Goal: Task Accomplishment & Management: Complete application form

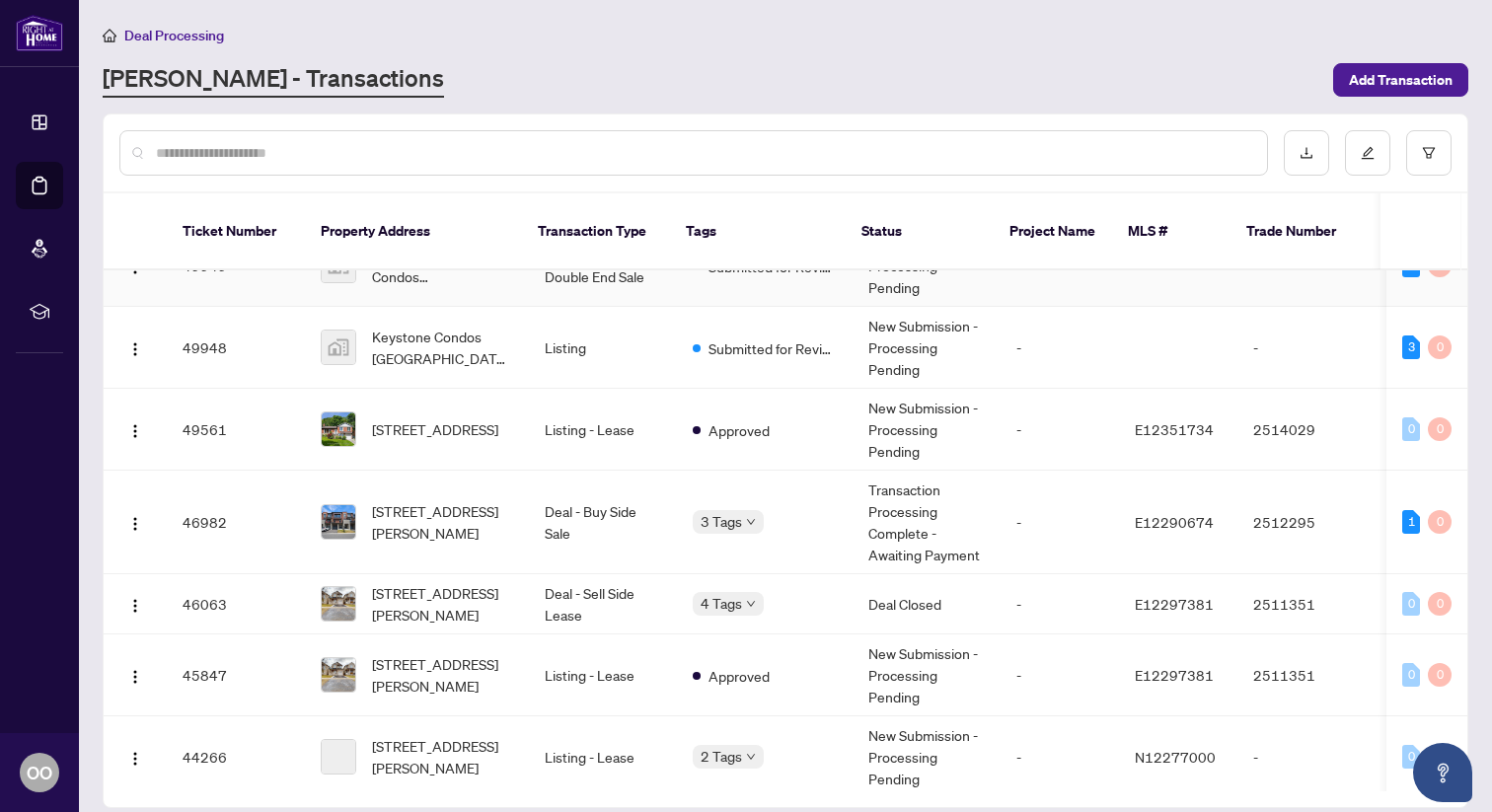
scroll to position [152, 0]
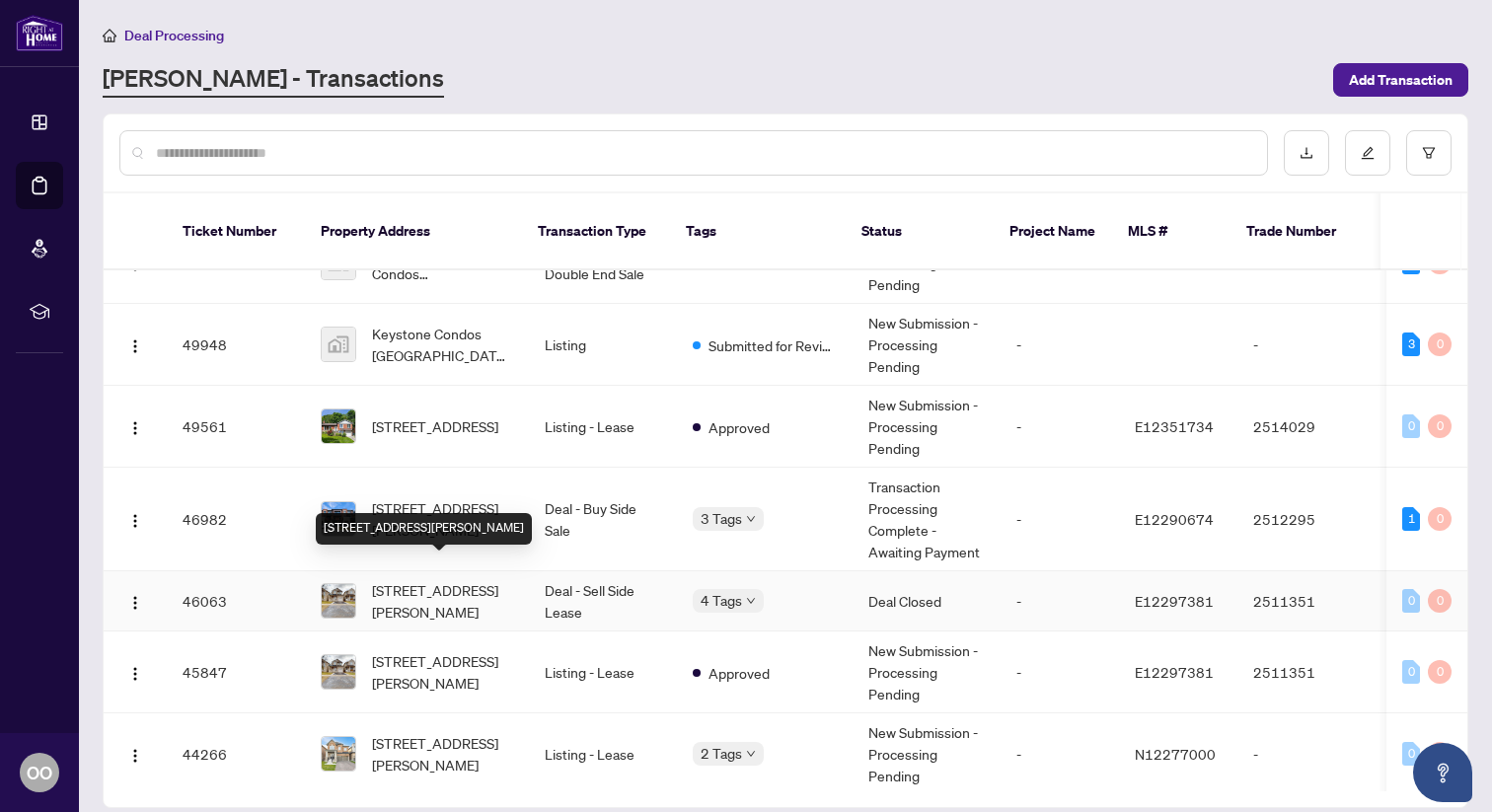
click at [449, 580] on span "[STREET_ADDRESS][PERSON_NAME]" at bounding box center [443, 602] width 141 height 44
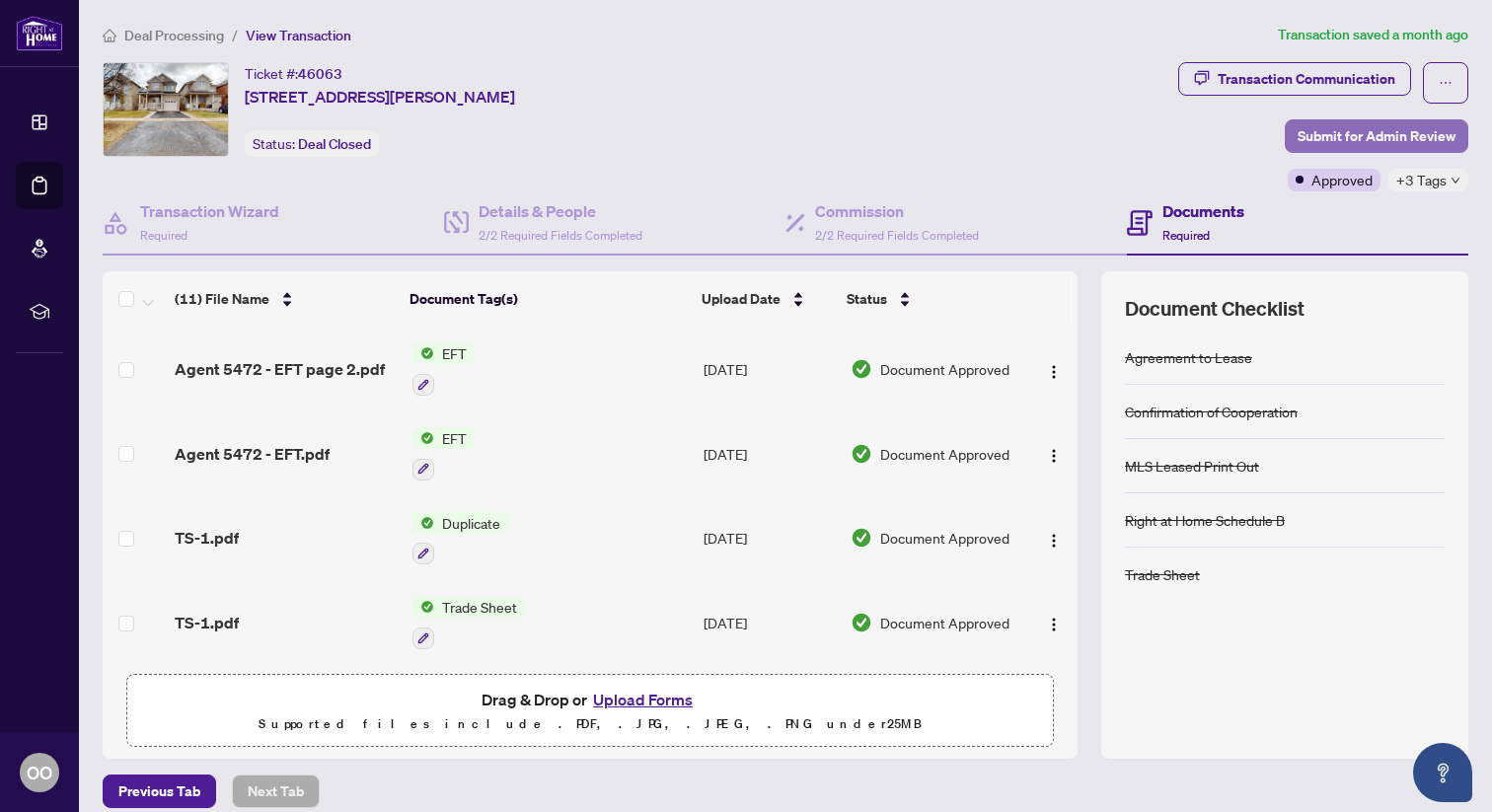
click at [1376, 138] on span "Submit for Admin Review" at bounding box center [1376, 136] width 158 height 32
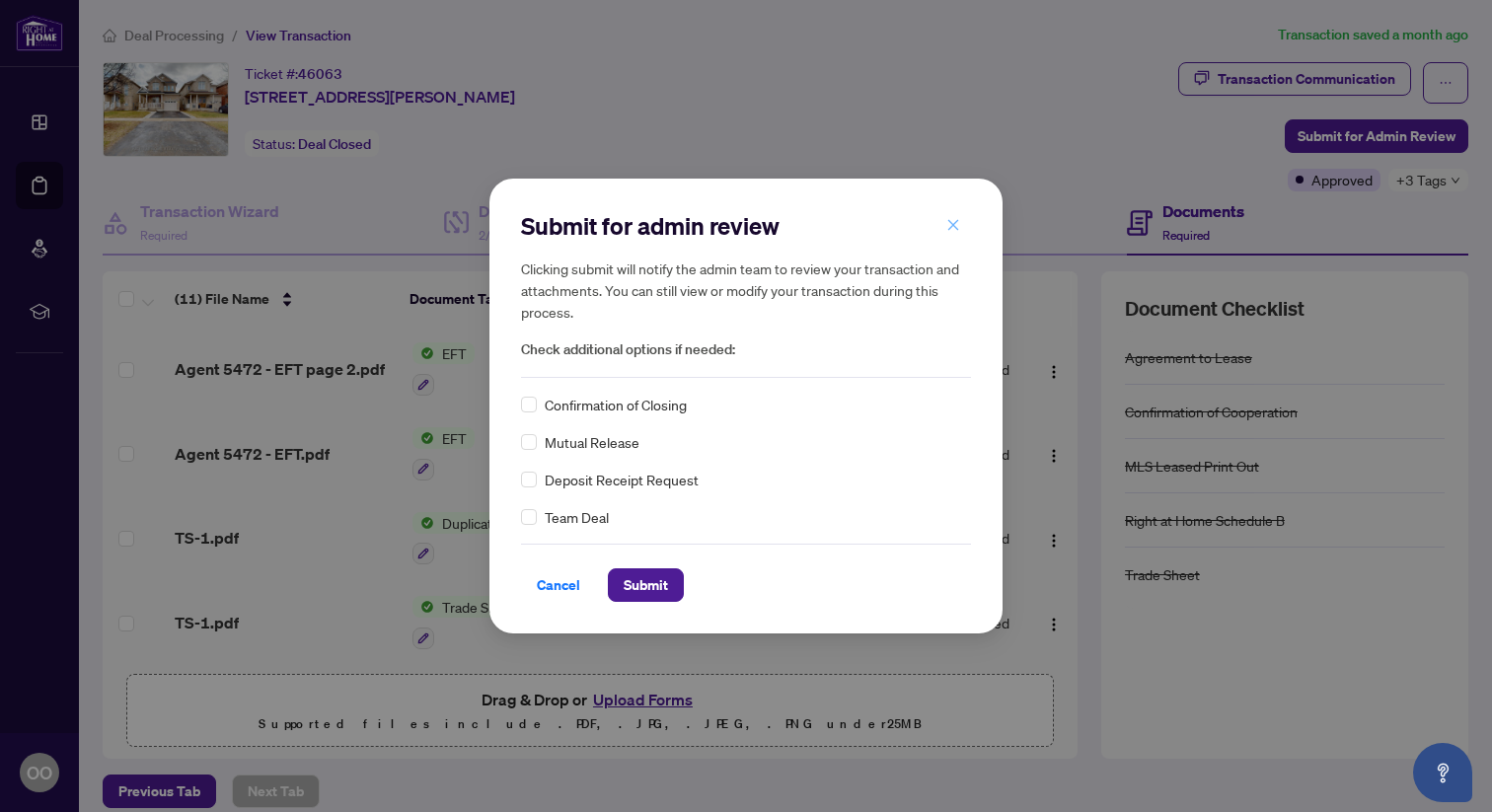
click at [947, 220] on icon "close" at bounding box center [953, 225] width 14 height 14
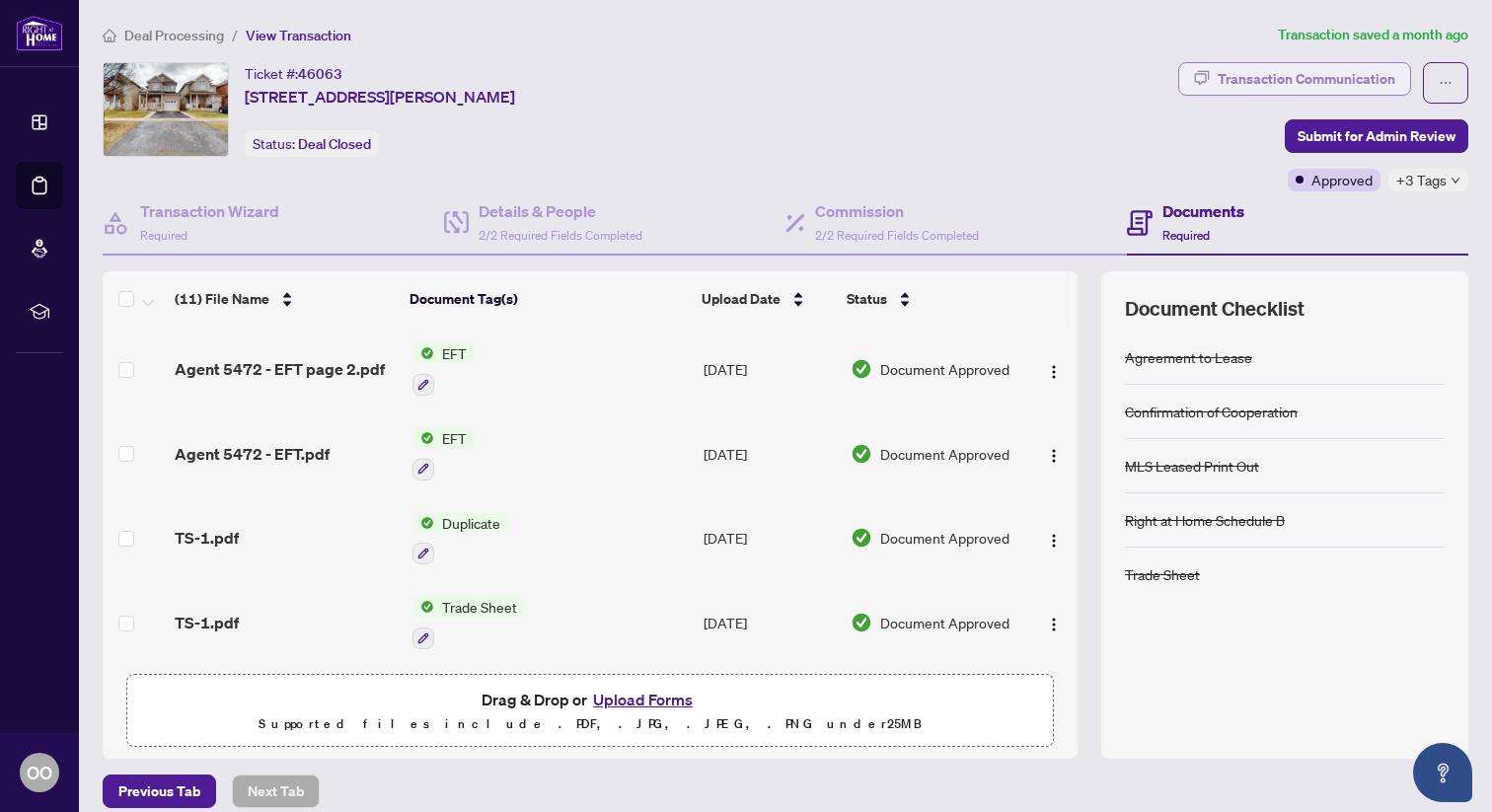
click at [1311, 76] on div "Transaction Communication" at bounding box center [1306, 79] width 178 height 32
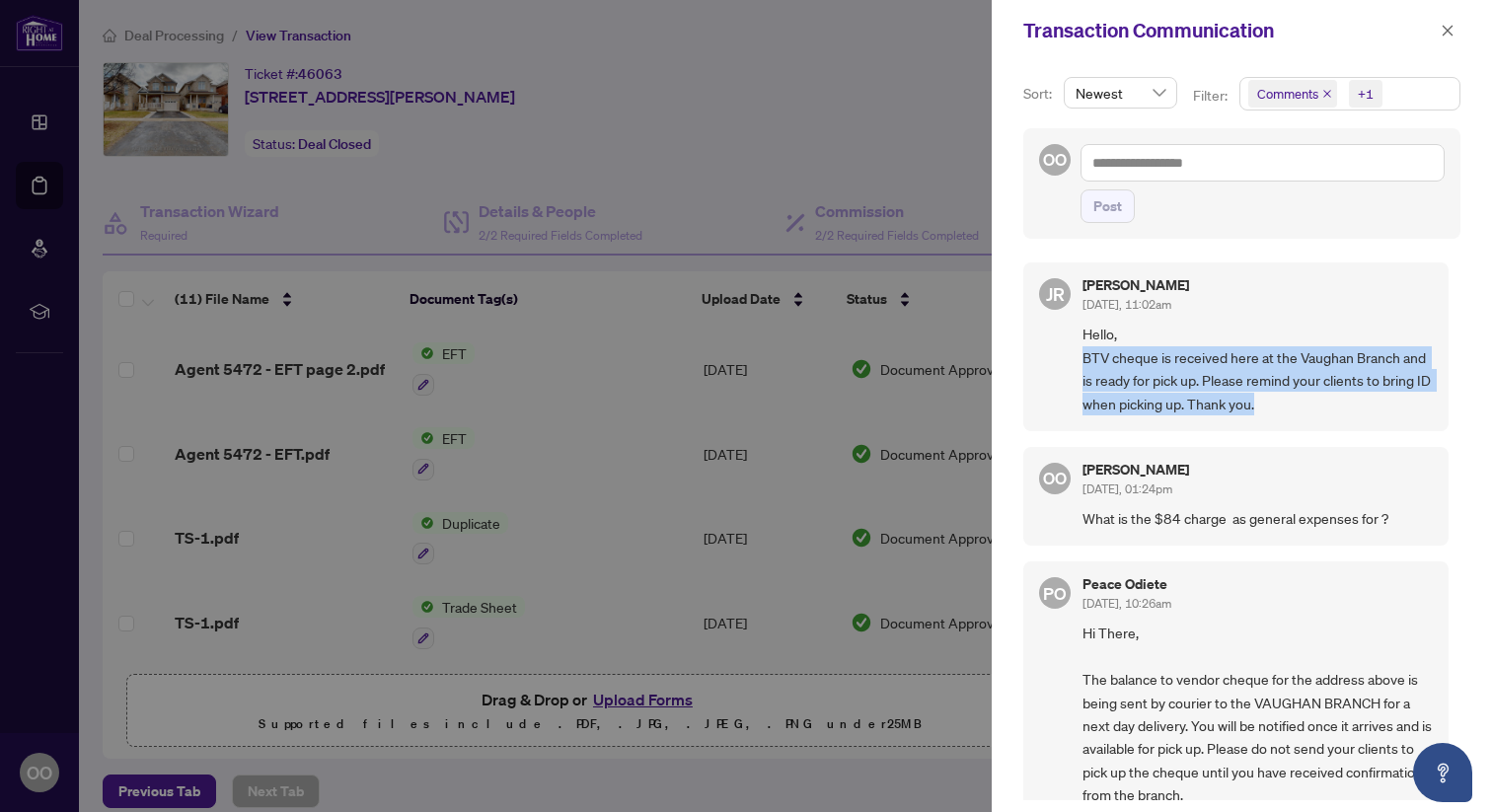
drag, startPoint x: 1305, startPoint y: 405, endPoint x: 1080, endPoint y: 360, distance: 229.5
click at [1080, 360] on div "JR Juliet Rego Aug/13/2025, 11:02am Hello, BTV cheque is received here at the V…" at bounding box center [1236, 346] width 425 height 169
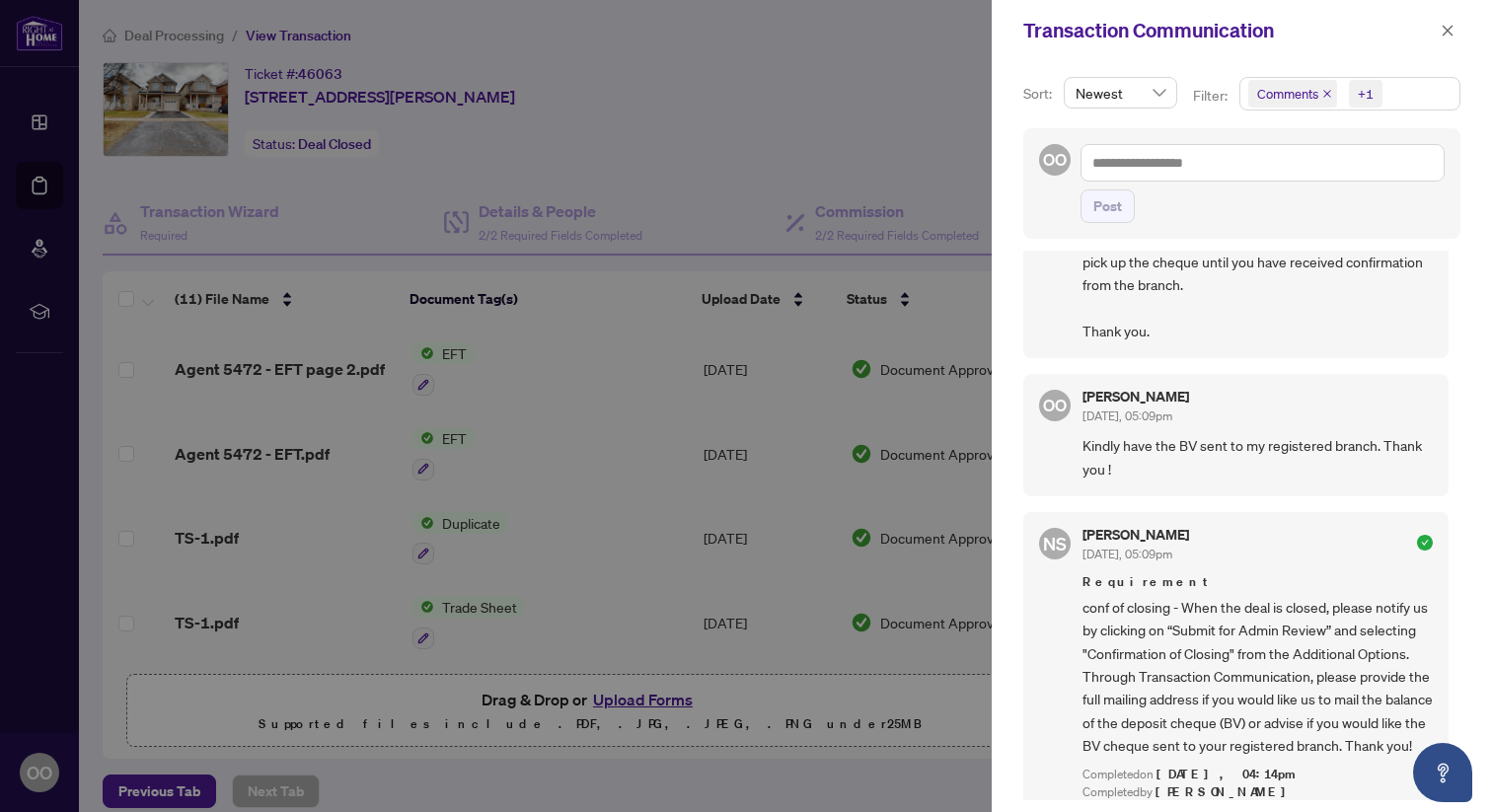
scroll to position [514, 0]
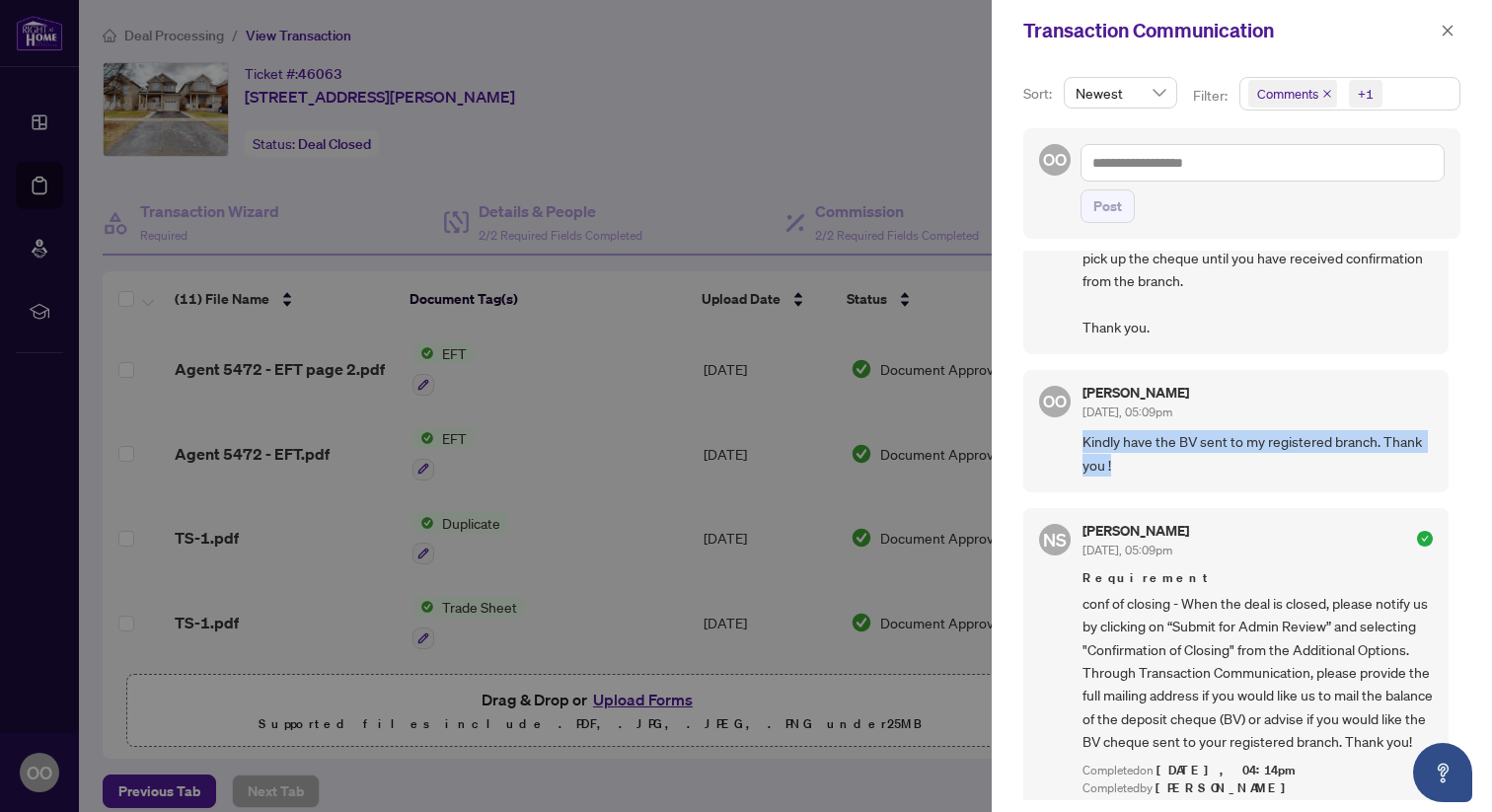
drag, startPoint x: 1117, startPoint y: 463, endPoint x: 1083, endPoint y: 439, distance: 41.6
click at [1083, 439] on span "Kindly have the BV sent to my registered branch. Thank you !" at bounding box center [1258, 453] width 350 height 47
copy span "Kindly have the BV sent to my registered branch. Thank you !"
click at [1450, 34] on icon "close" at bounding box center [1447, 30] width 11 height 11
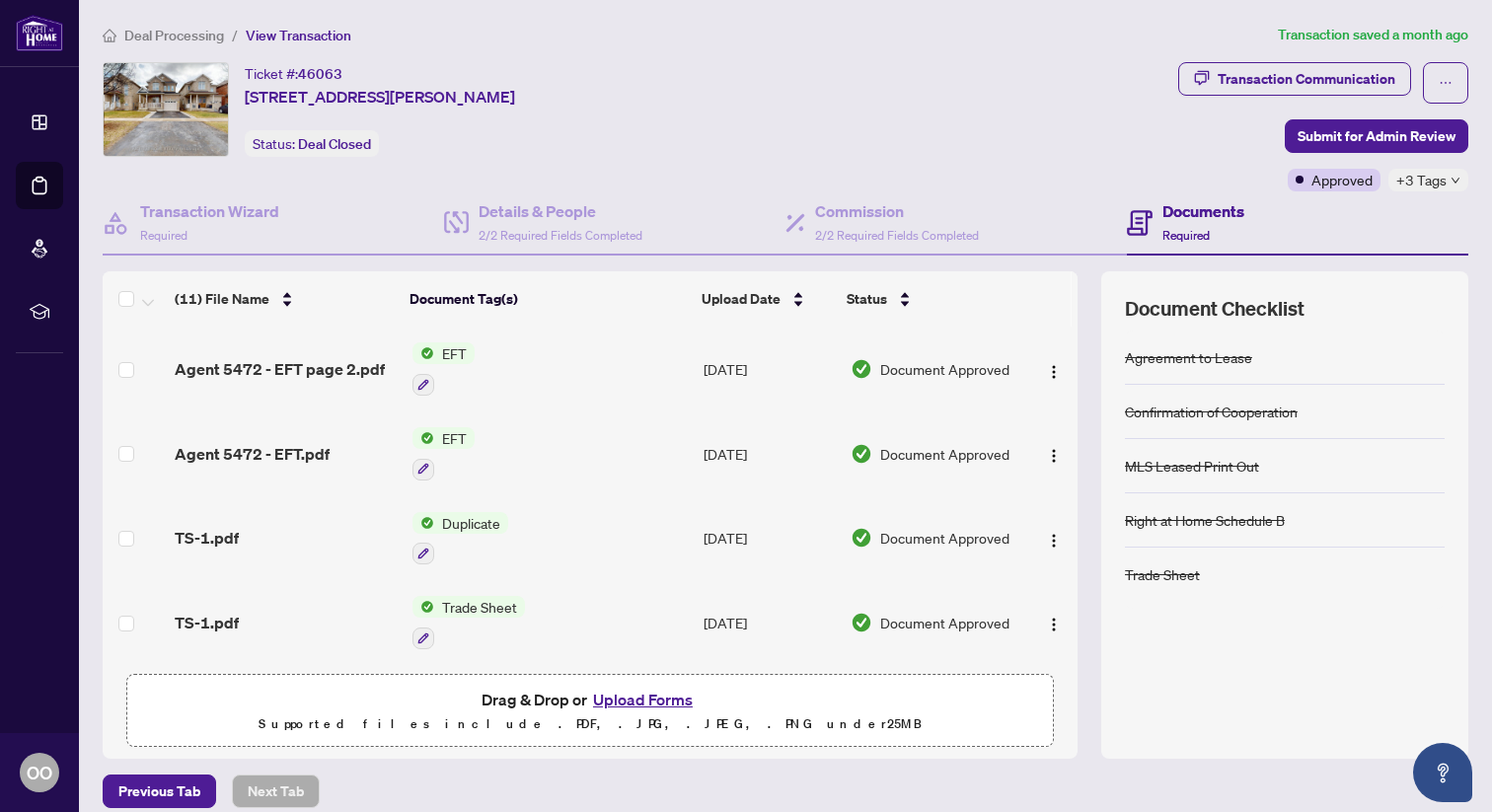
click at [446, 432] on span "EFT" at bounding box center [454, 438] width 41 height 22
click at [396, 539] on span "EFT" at bounding box center [440, 533] width 217 height 22
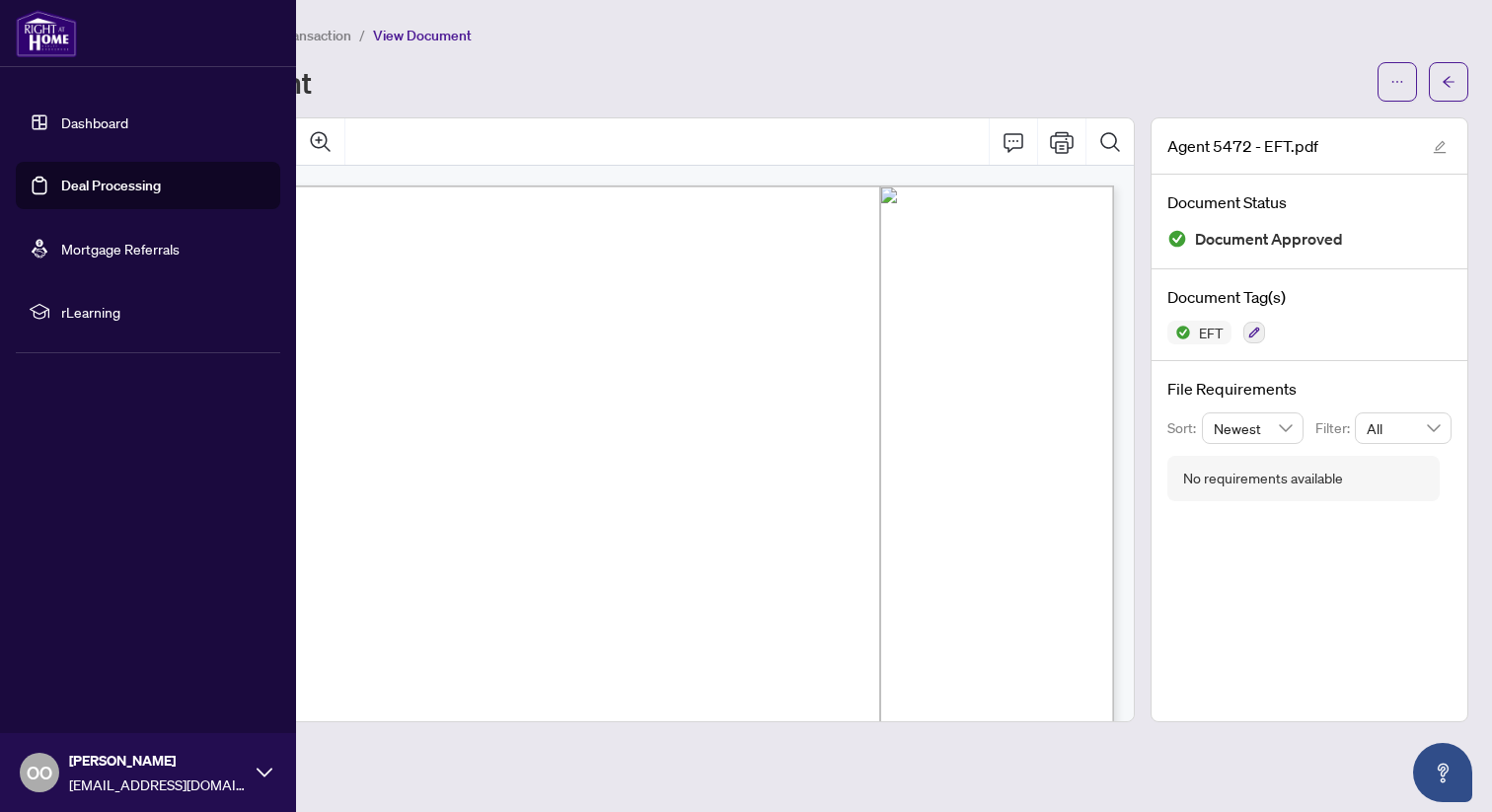
click at [77, 186] on link "Deal Processing" at bounding box center [111, 186] width 99 height 18
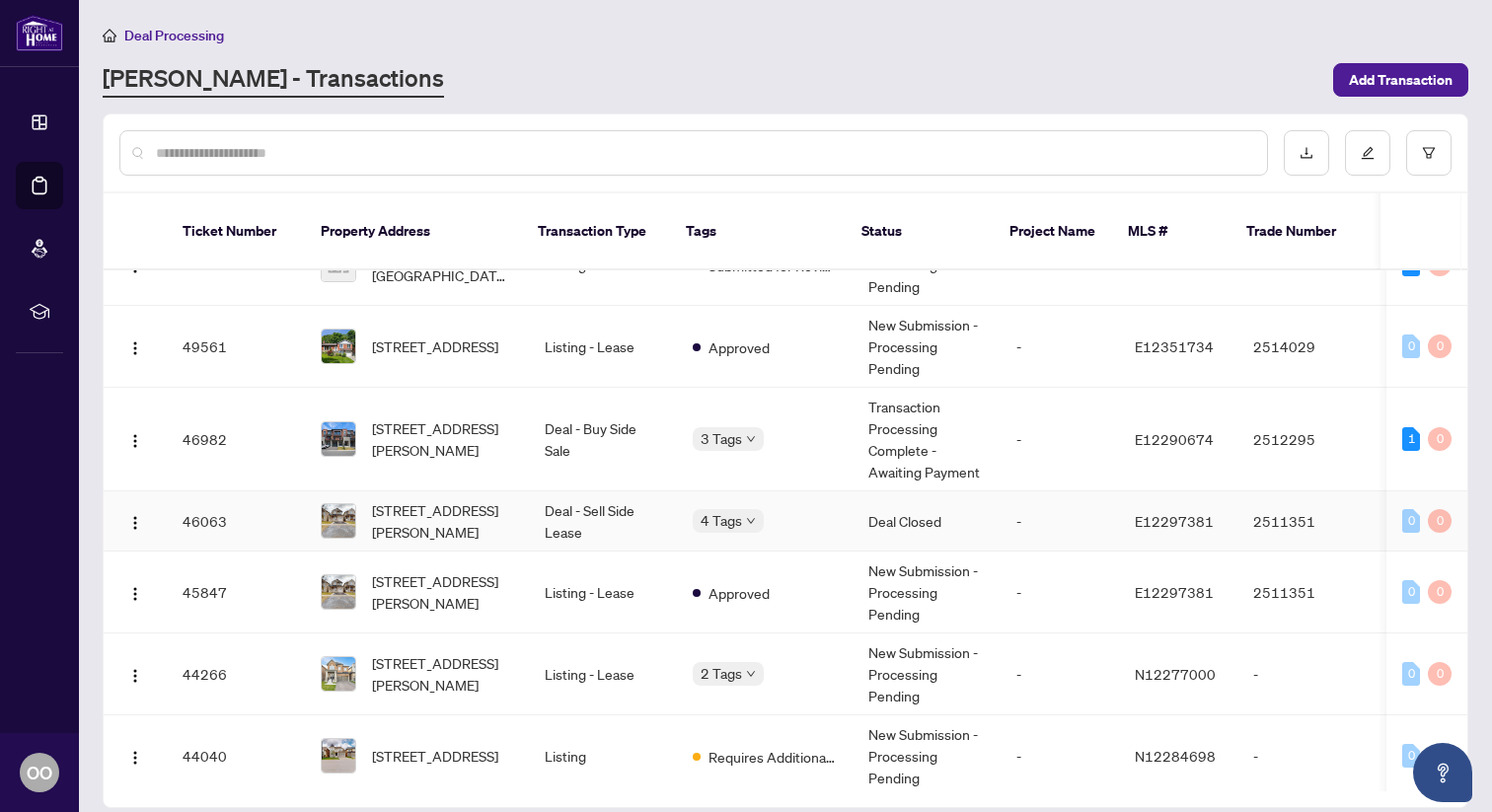
scroll to position [234, 0]
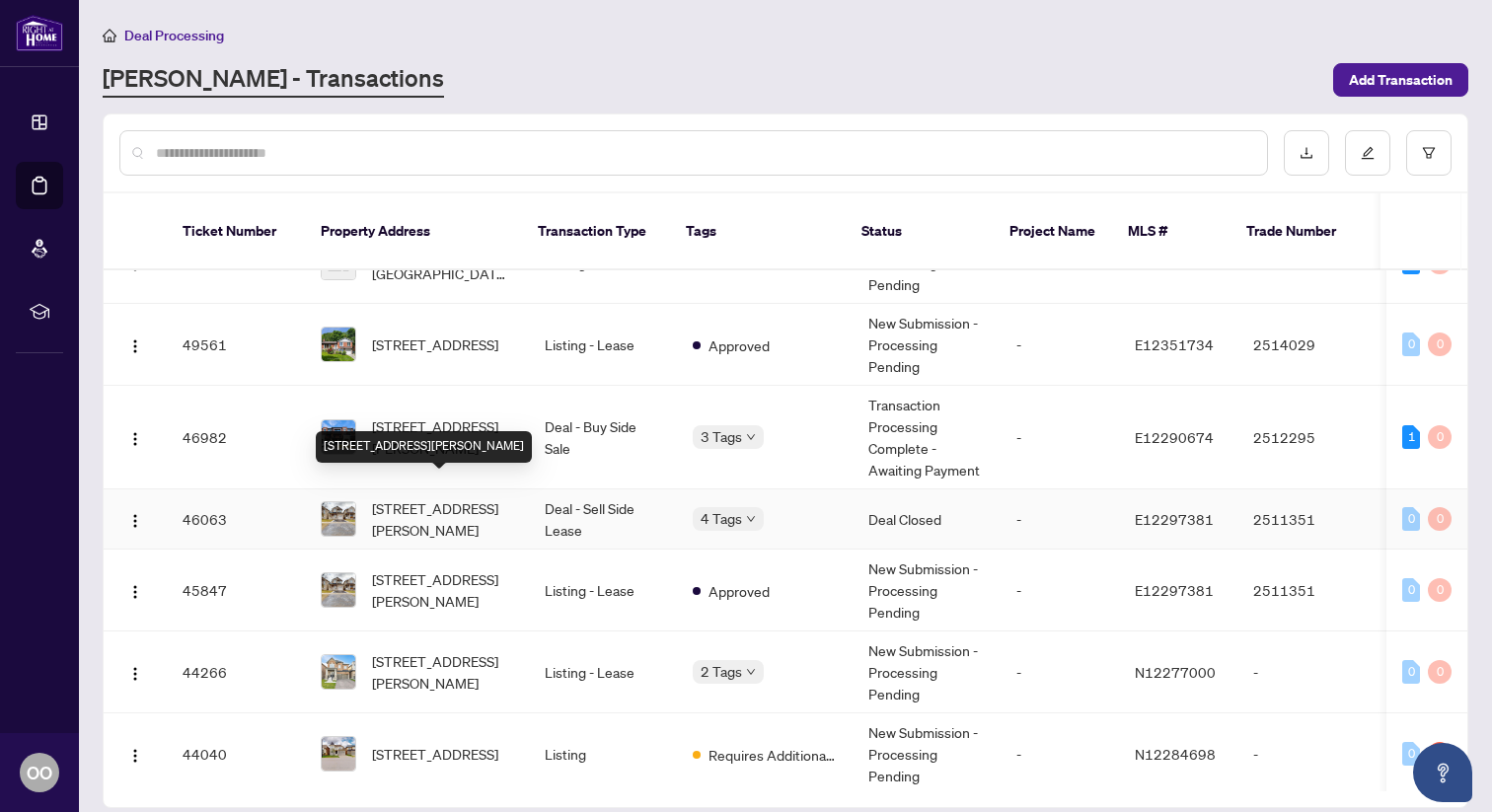
click at [424, 502] on span "[STREET_ADDRESS][PERSON_NAME]" at bounding box center [443, 519] width 141 height 44
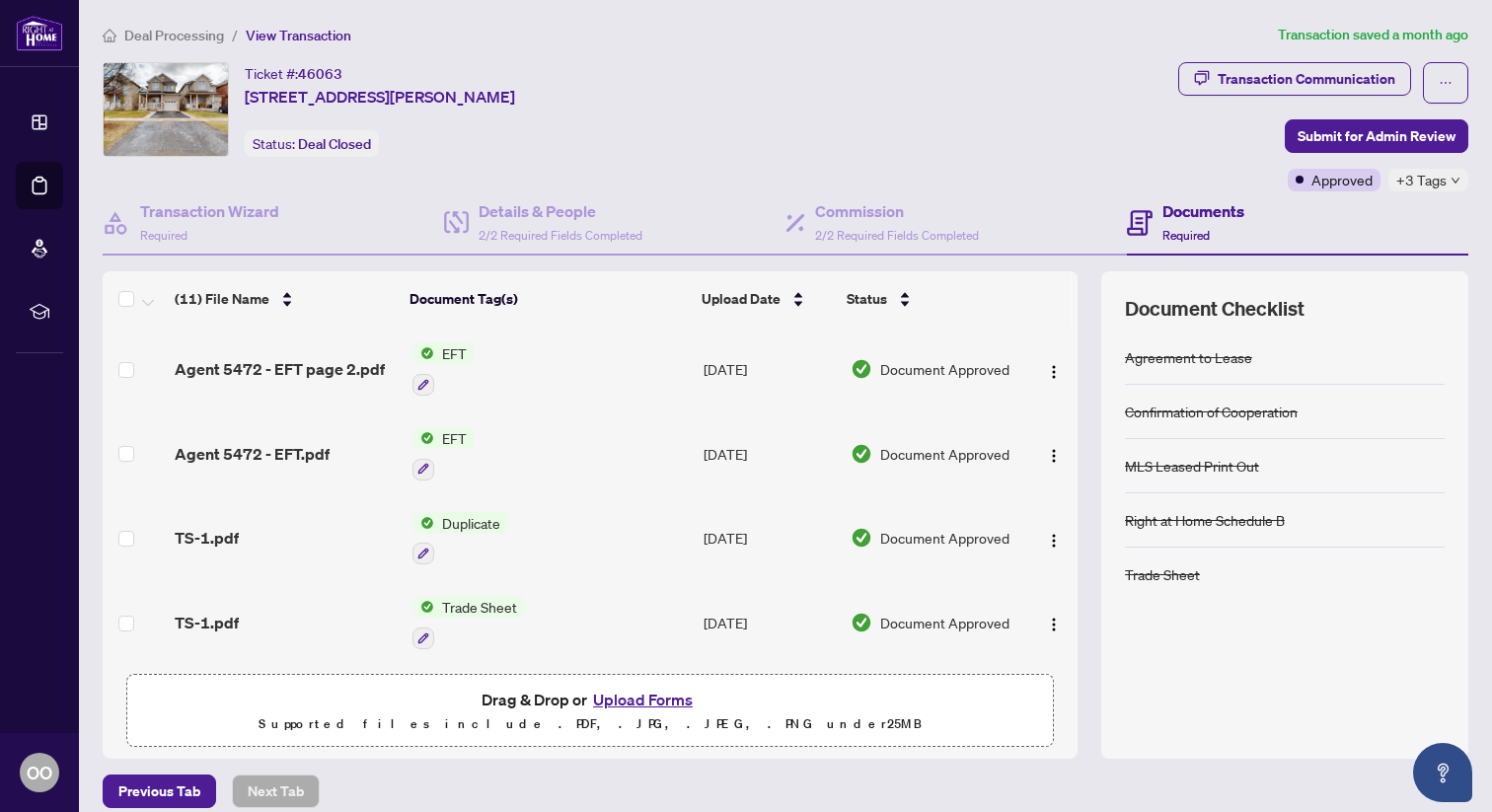
click at [443, 346] on span "EFT" at bounding box center [454, 353] width 41 height 22
click at [431, 449] on span "EFT" at bounding box center [440, 449] width 217 height 22
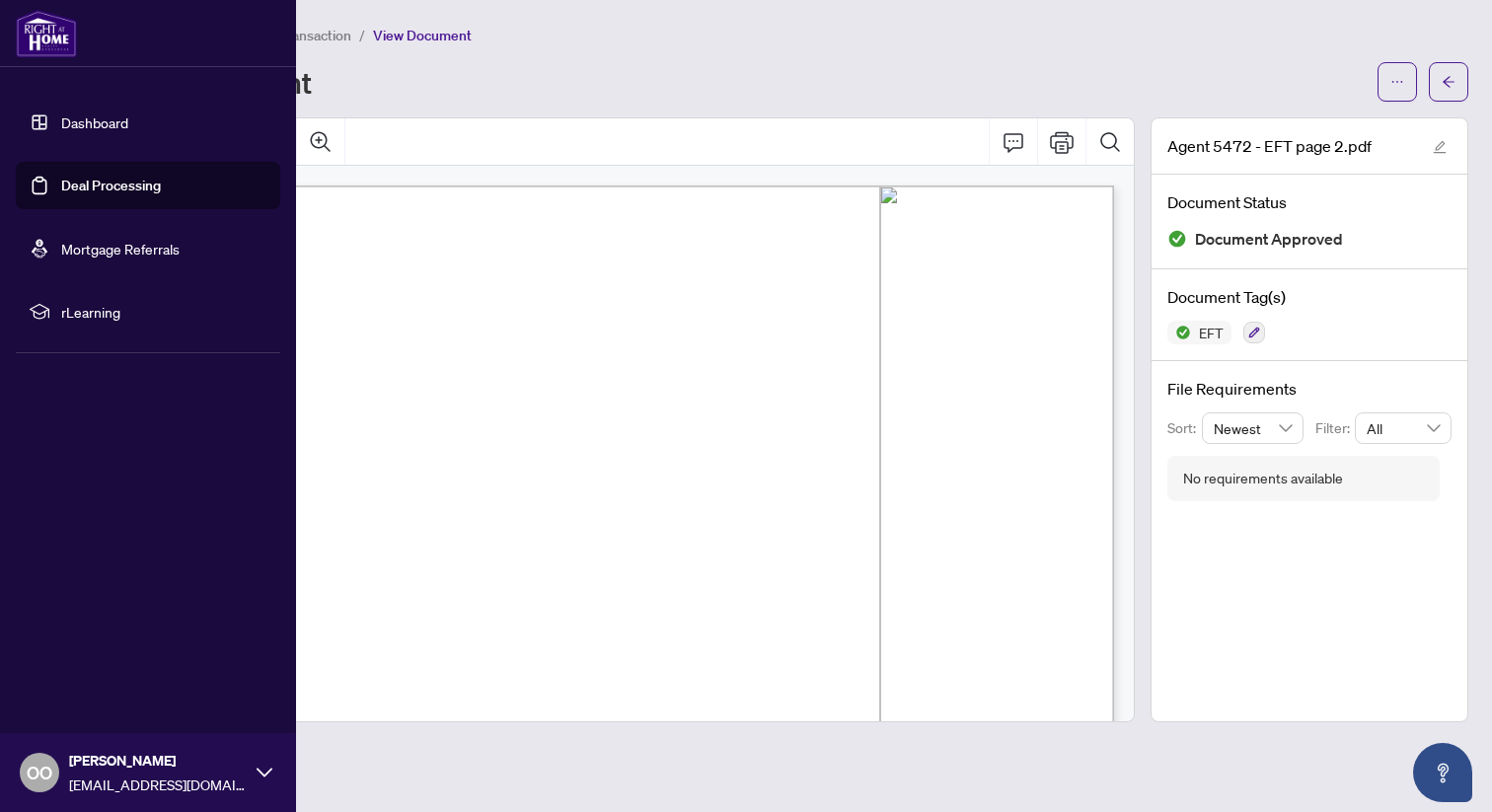
click at [74, 186] on link "Deal Processing" at bounding box center [111, 186] width 99 height 18
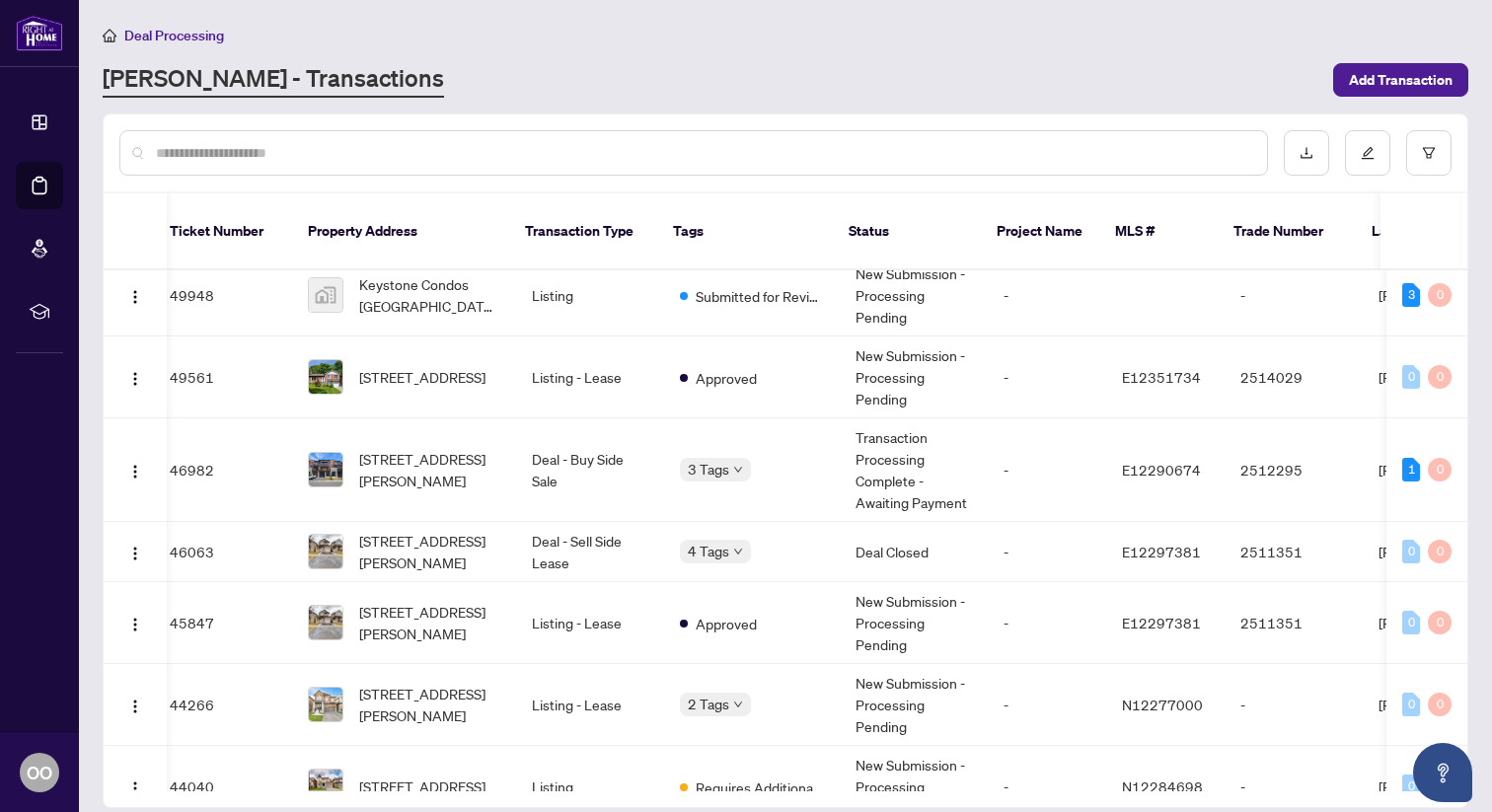
scroll to position [210, 13]
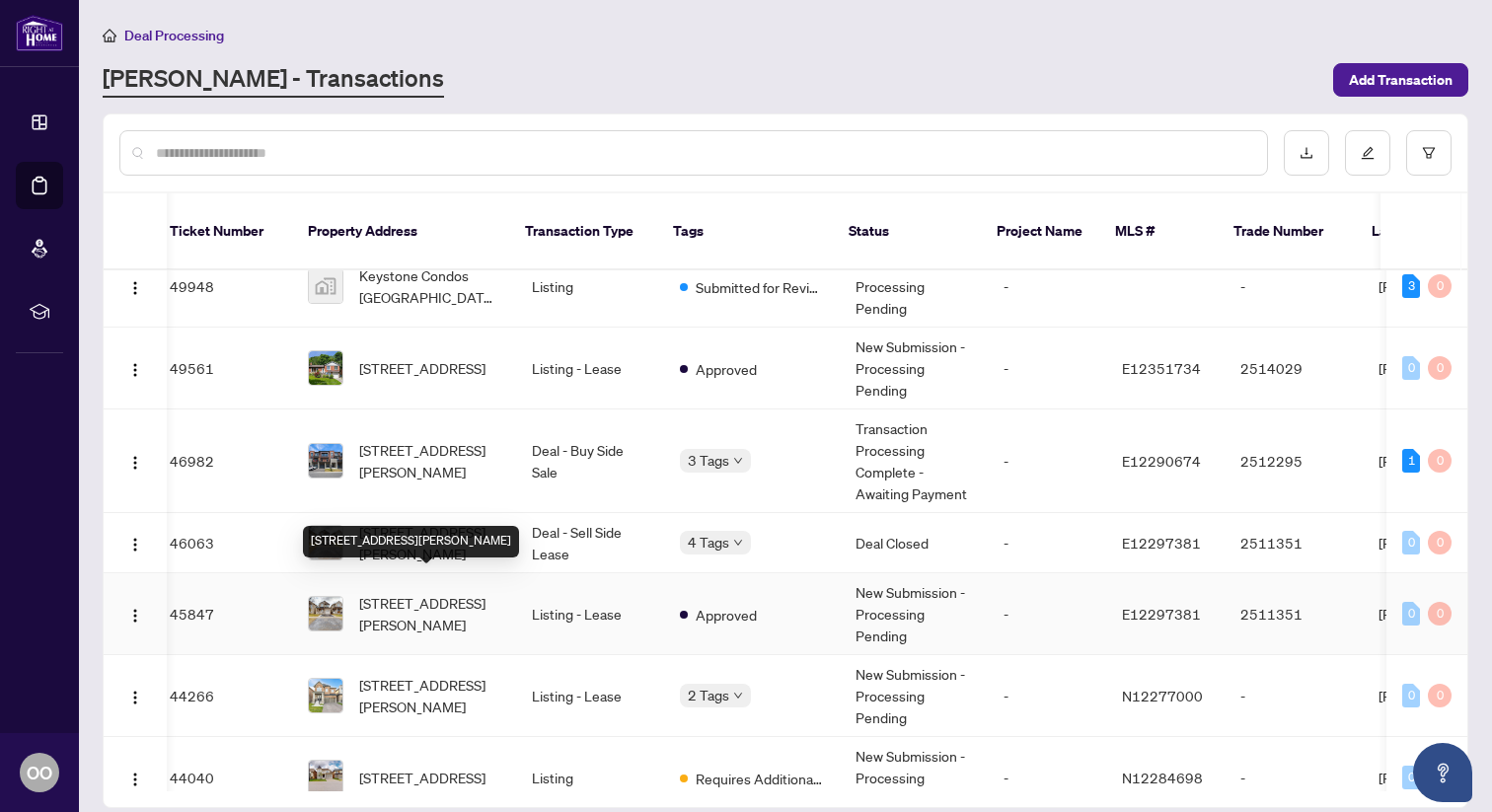
click at [414, 593] on span "[STREET_ADDRESS][PERSON_NAME]" at bounding box center [430, 614] width 141 height 44
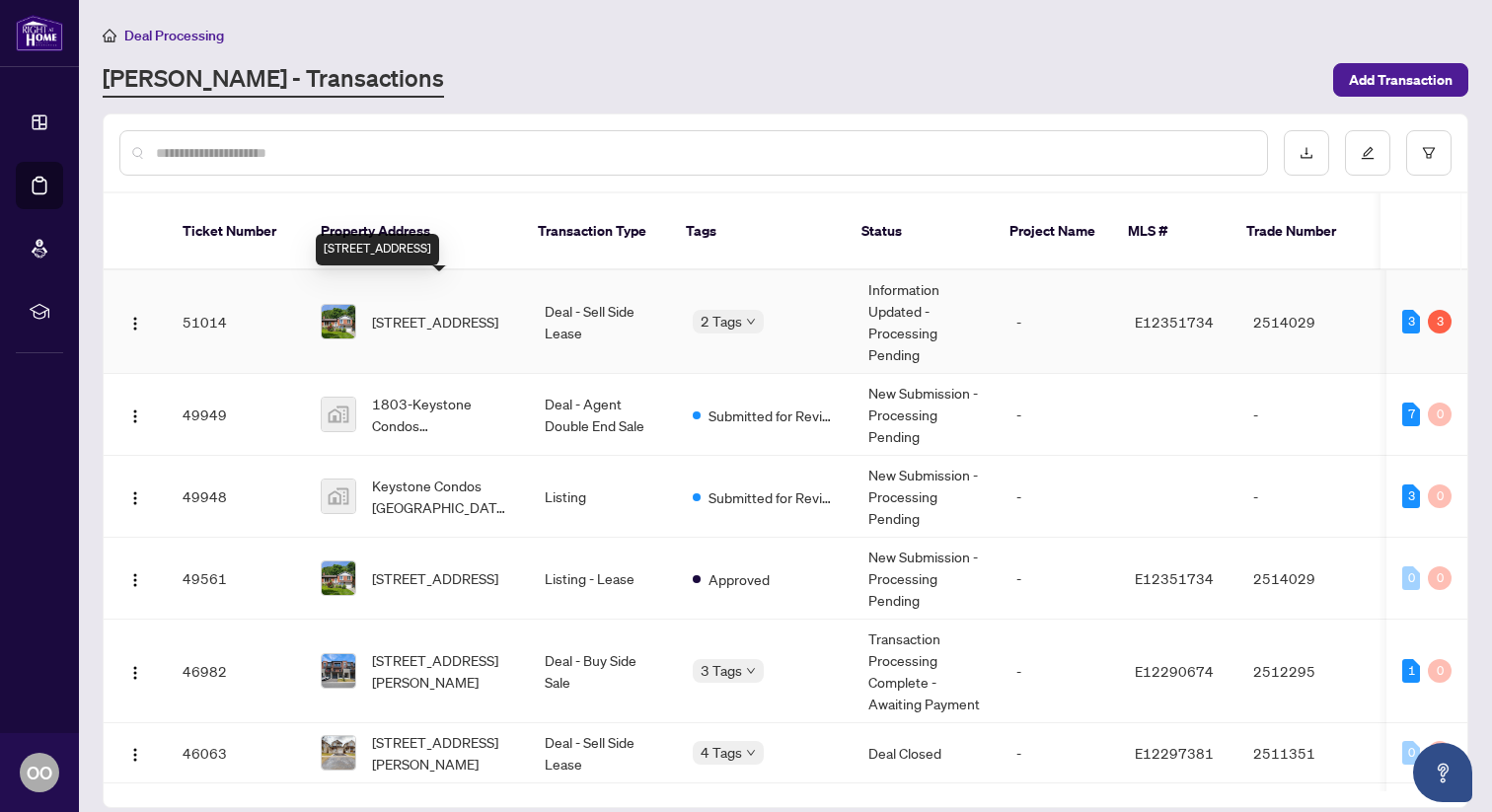
click at [441, 311] on span "[STREET_ADDRESS]" at bounding box center [435, 322] width 126 height 22
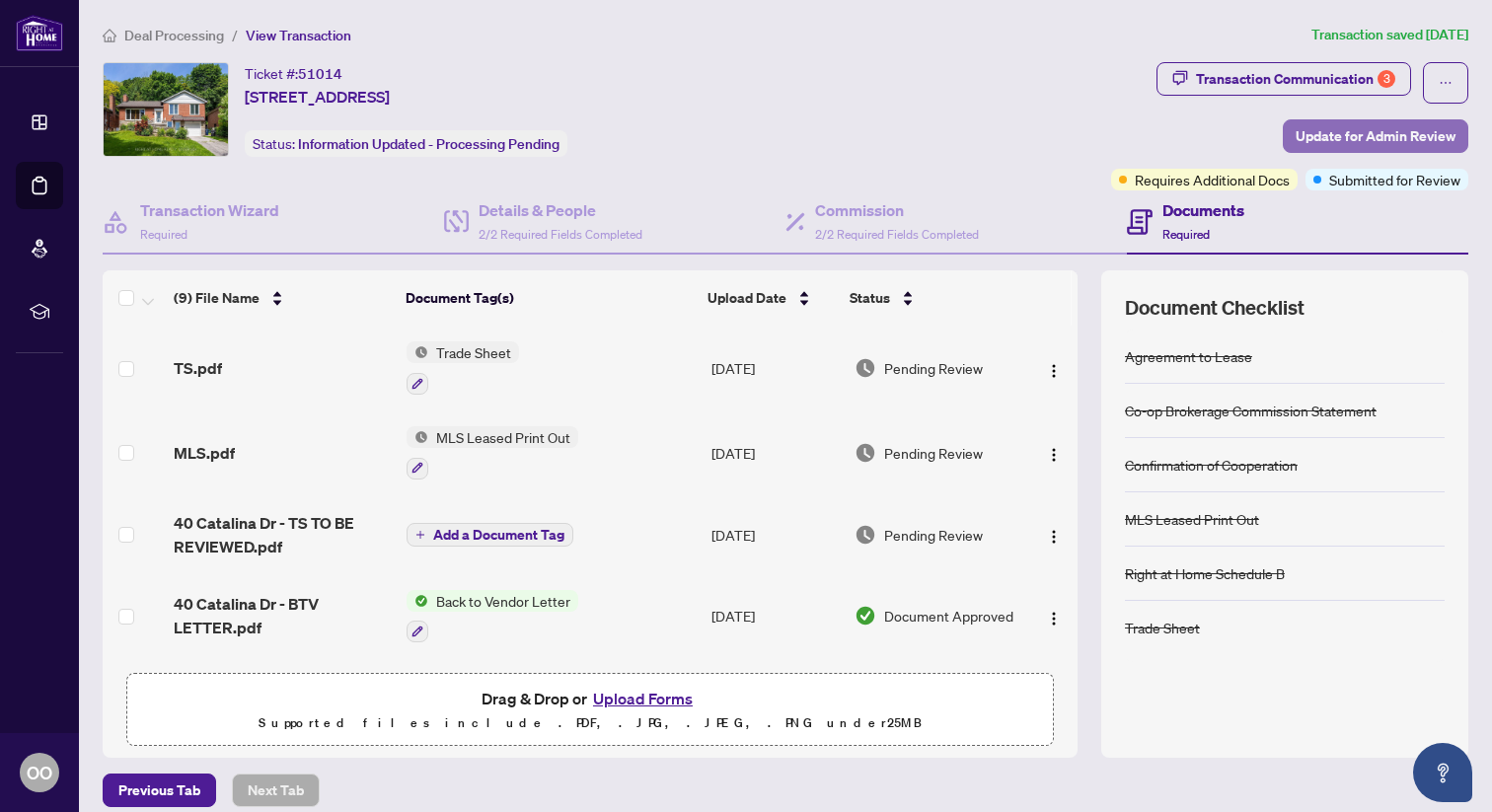
click at [1373, 135] on span "Update for Admin Review" at bounding box center [1375, 136] width 160 height 32
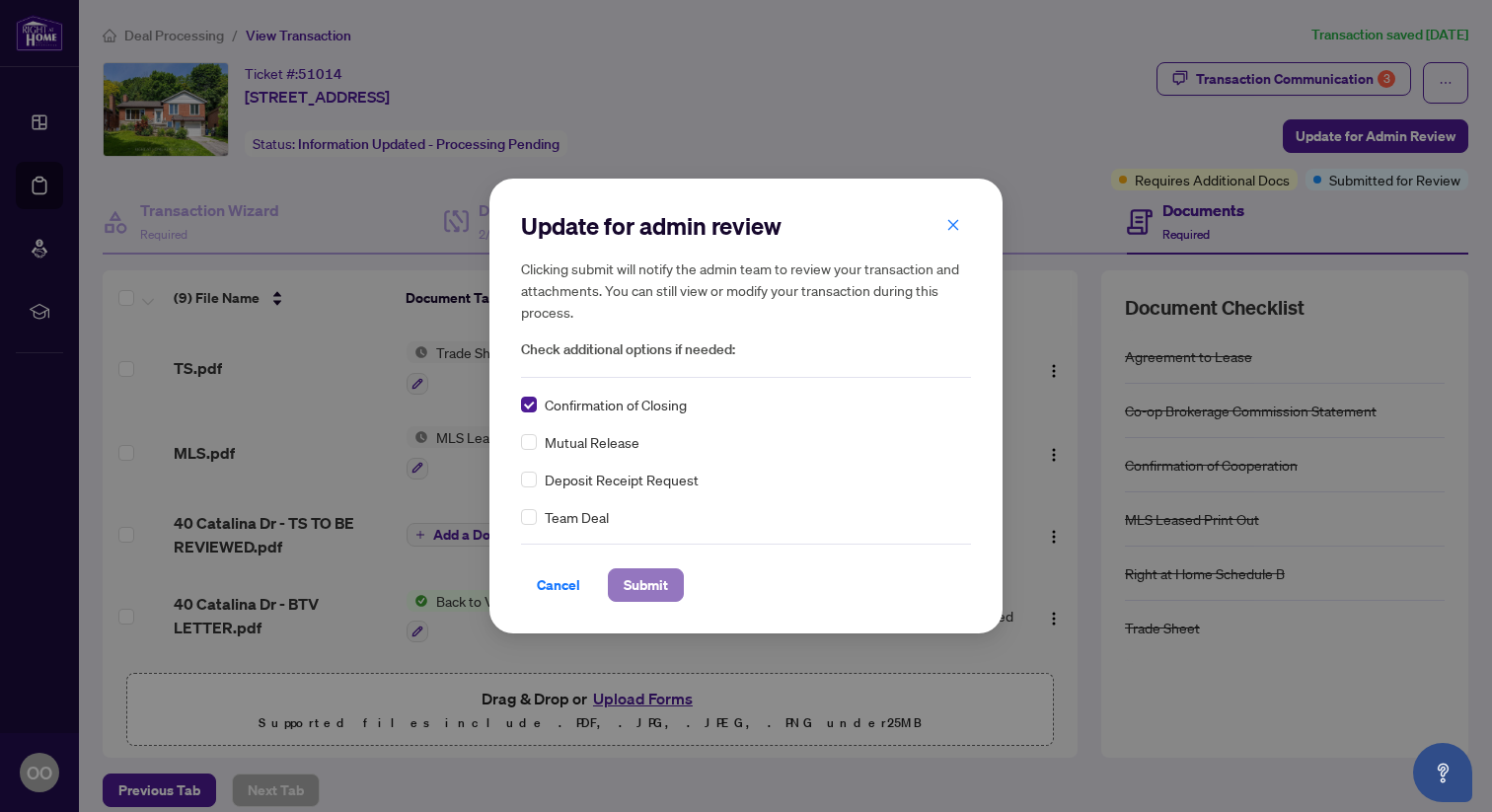
click at [640, 591] on span "Submit" at bounding box center [645, 586] width 45 height 32
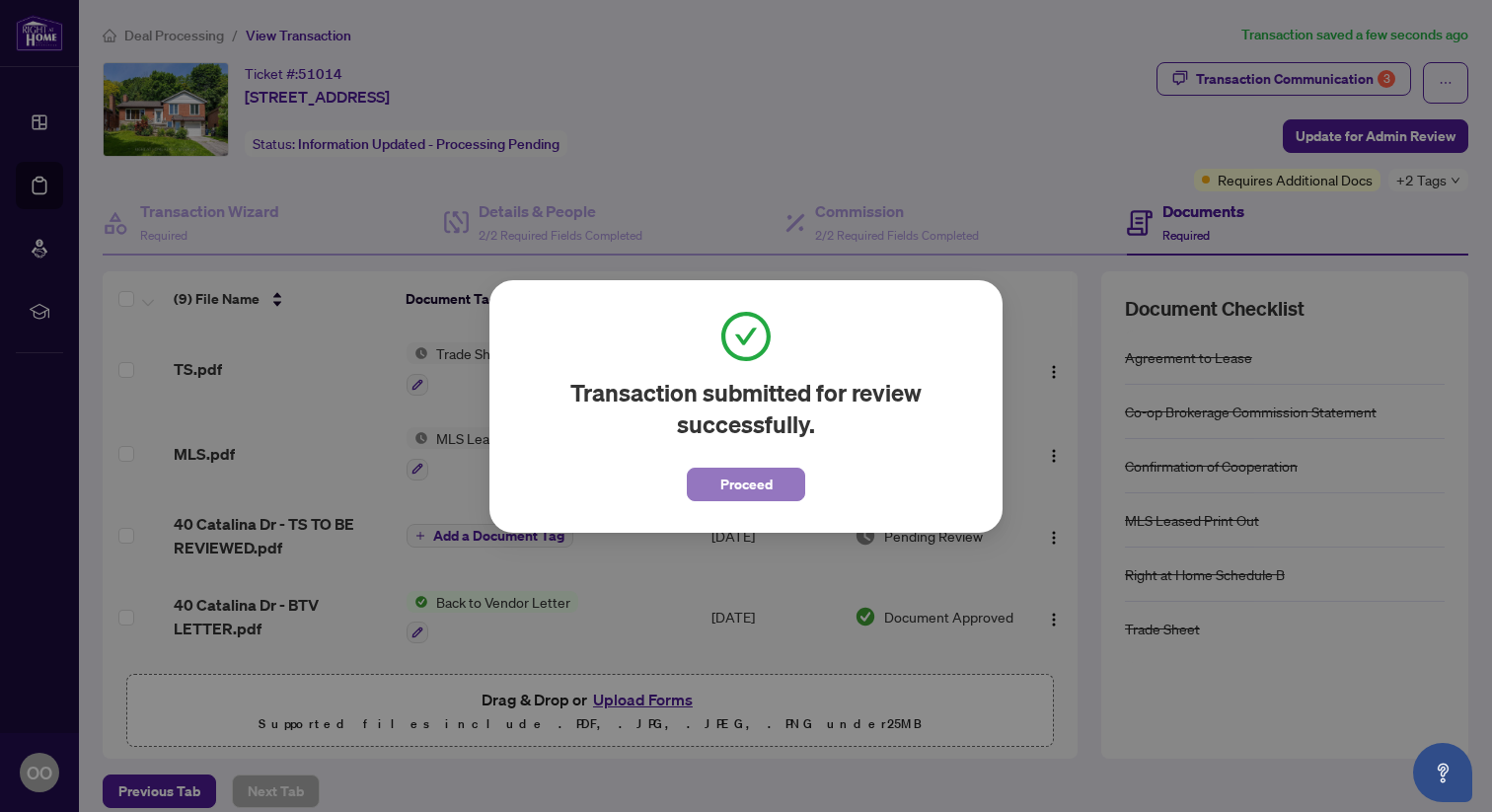
click at [739, 483] on span "Proceed" at bounding box center [746, 484] width 53 height 32
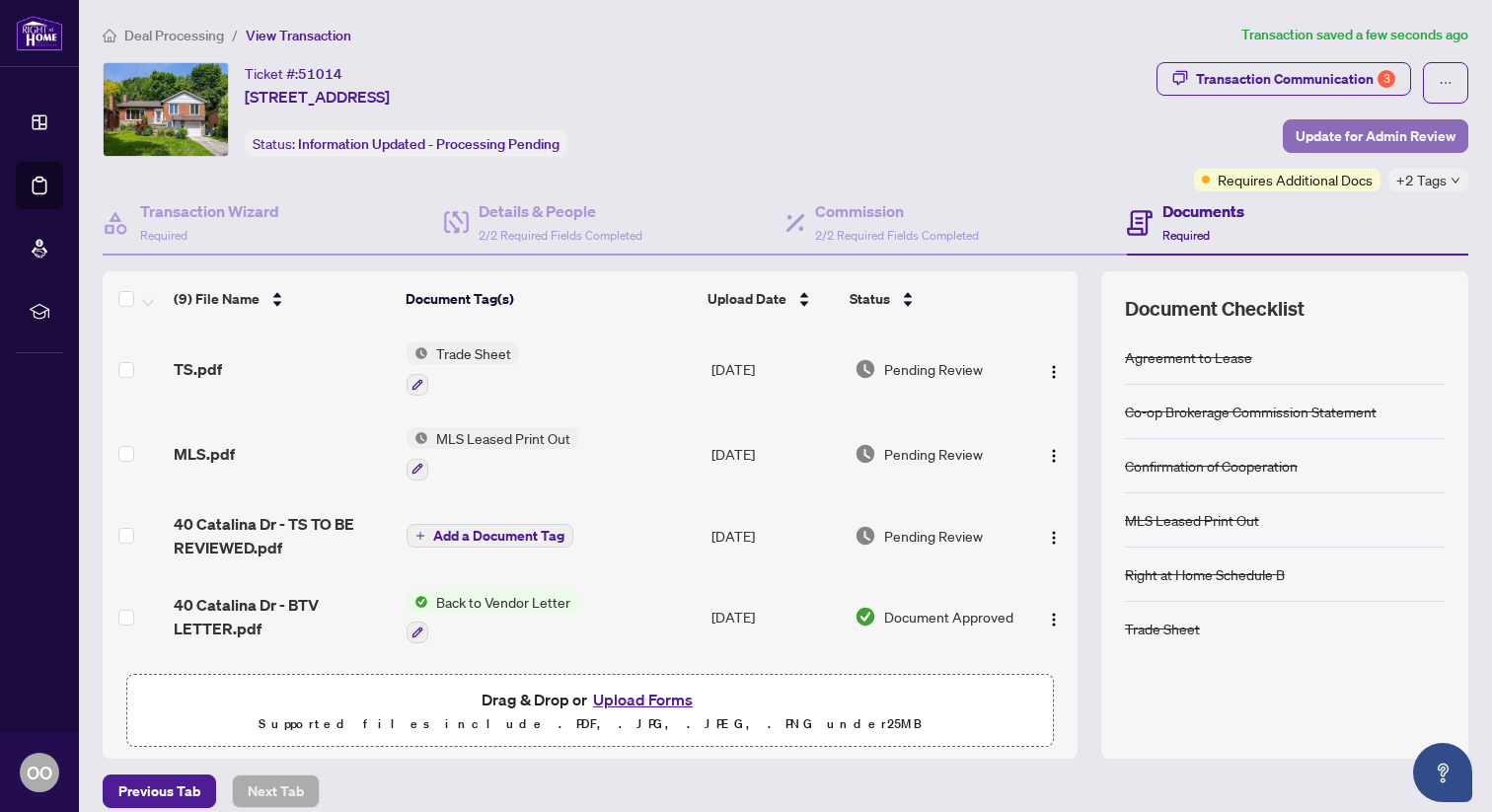
click at [1358, 136] on span "Update for Admin Review" at bounding box center [1375, 136] width 160 height 32
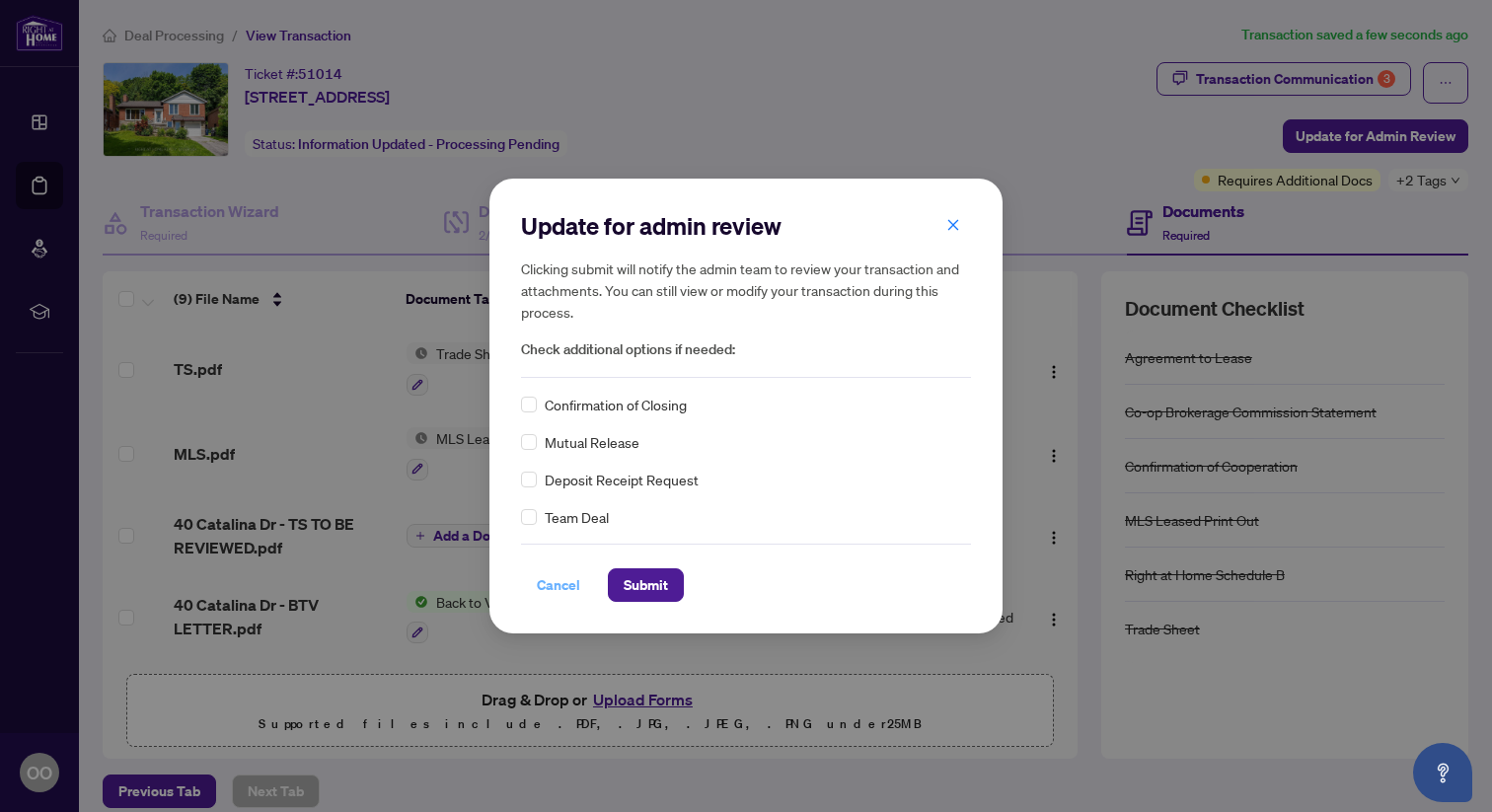
click at [557, 595] on span "Cancel" at bounding box center [559, 586] width 44 height 32
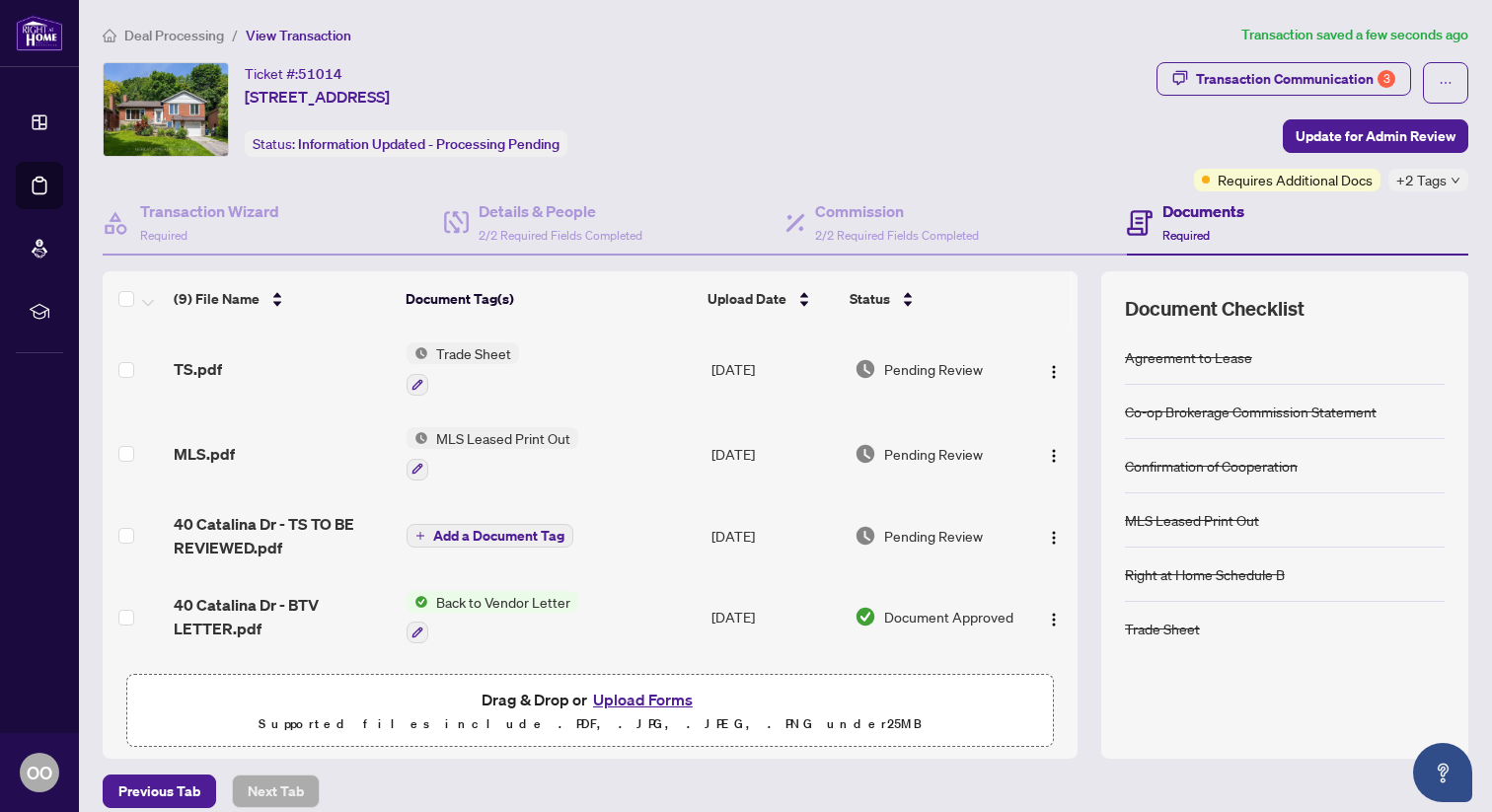
click at [1452, 182] on icon "down" at bounding box center [1455, 181] width 10 height 10
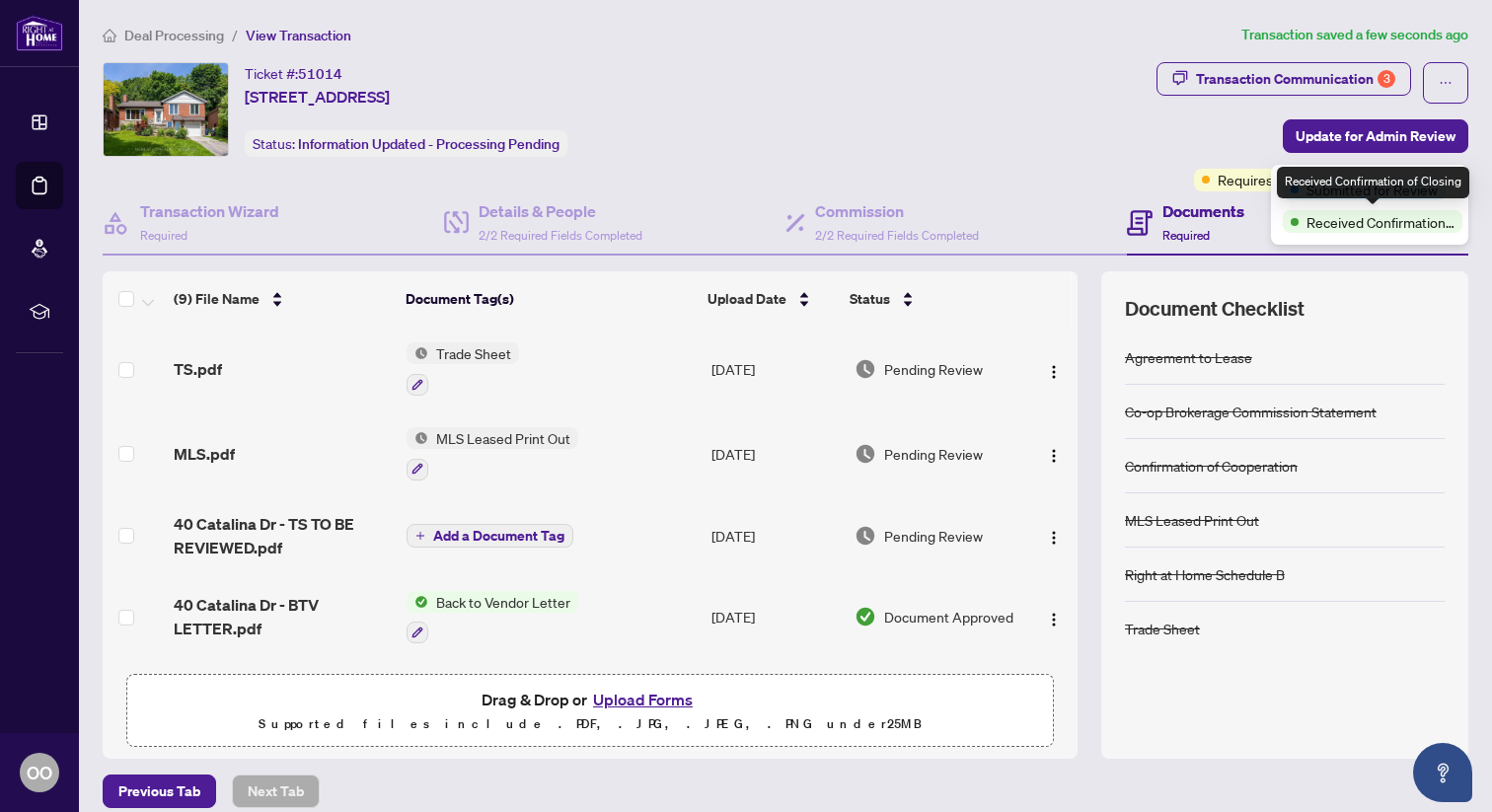
click at [1420, 226] on span "Received Confirmation of Closing" at bounding box center [1380, 222] width 148 height 22
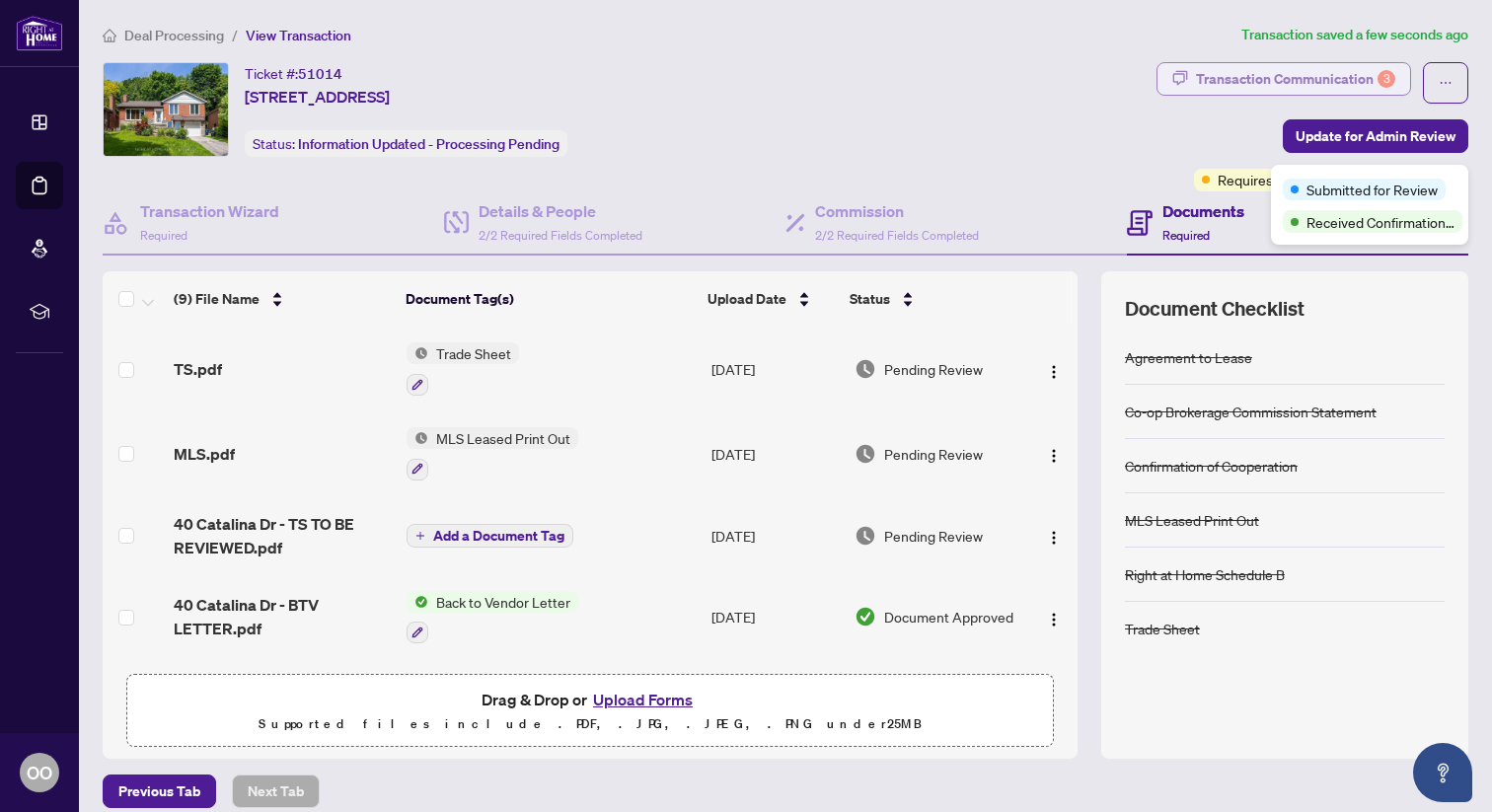
click at [1285, 76] on div "Transaction Communication 3" at bounding box center [1295, 79] width 200 height 32
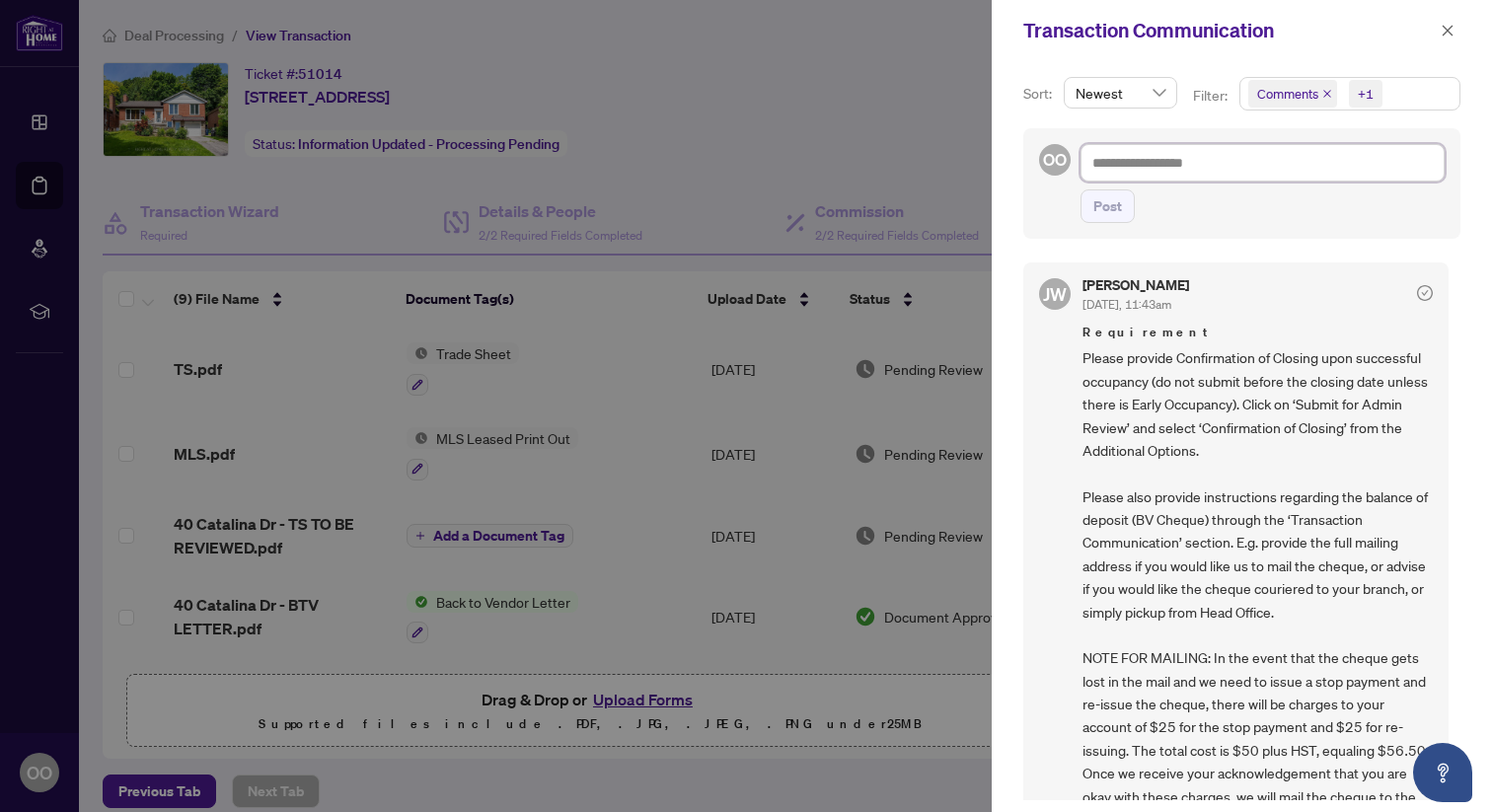
click at [1230, 161] on textarea at bounding box center [1263, 163] width 364 height 38
paste textarea "**********"
type textarea "**********"
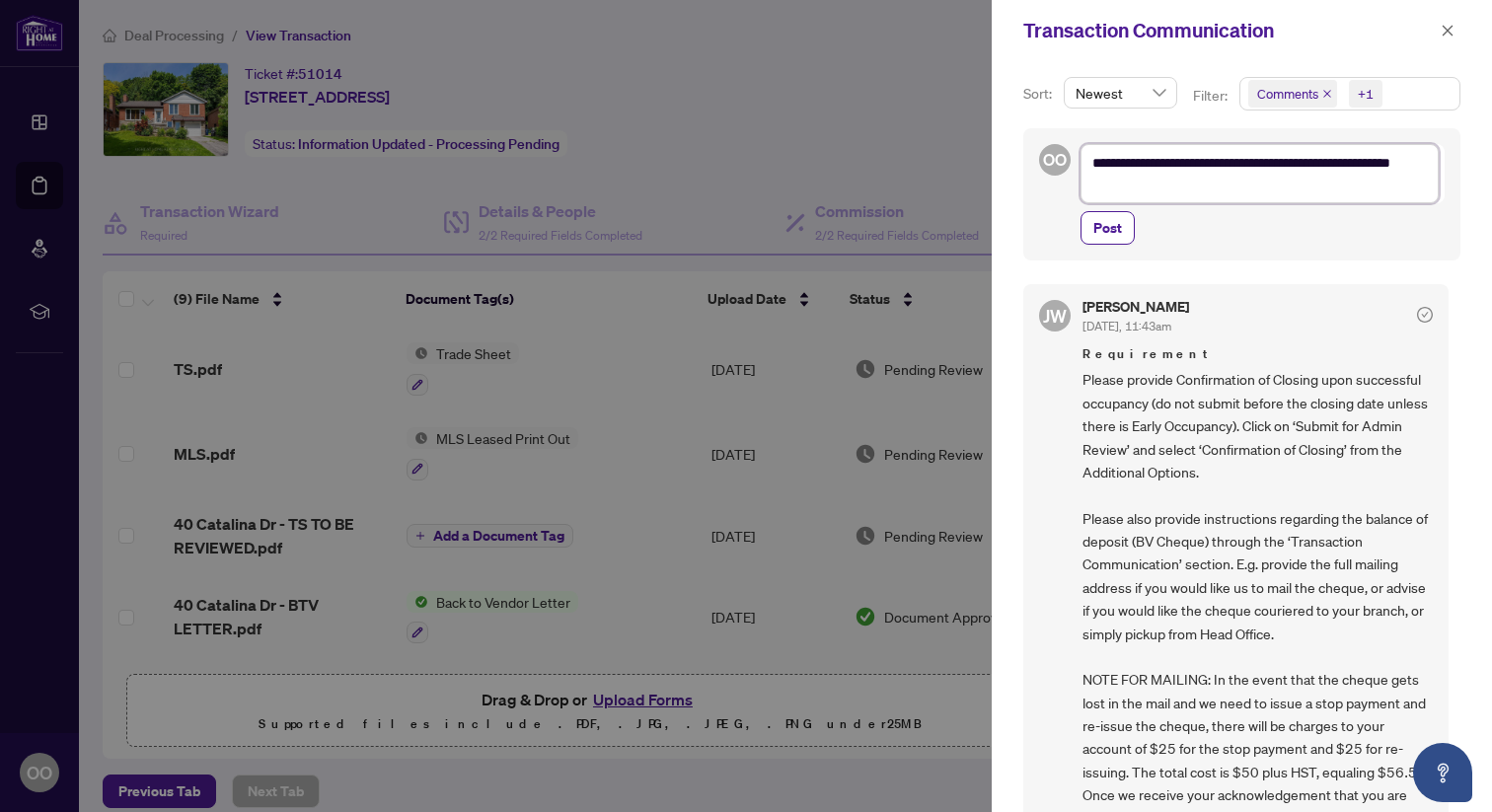
click at [1208, 165] on textarea "**********" at bounding box center [1260, 174] width 358 height 60
type textarea "**********"
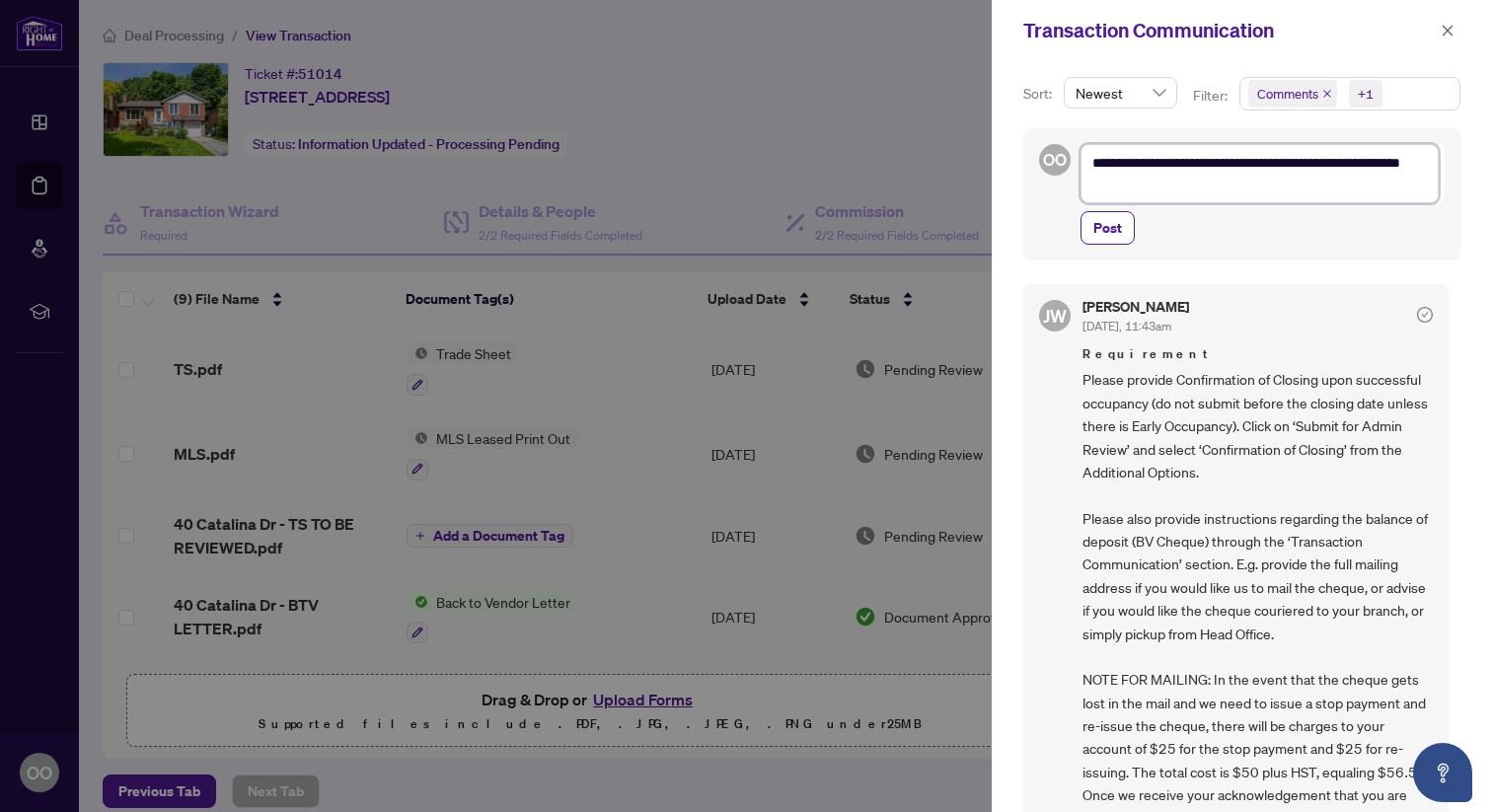
type textarea "**********"
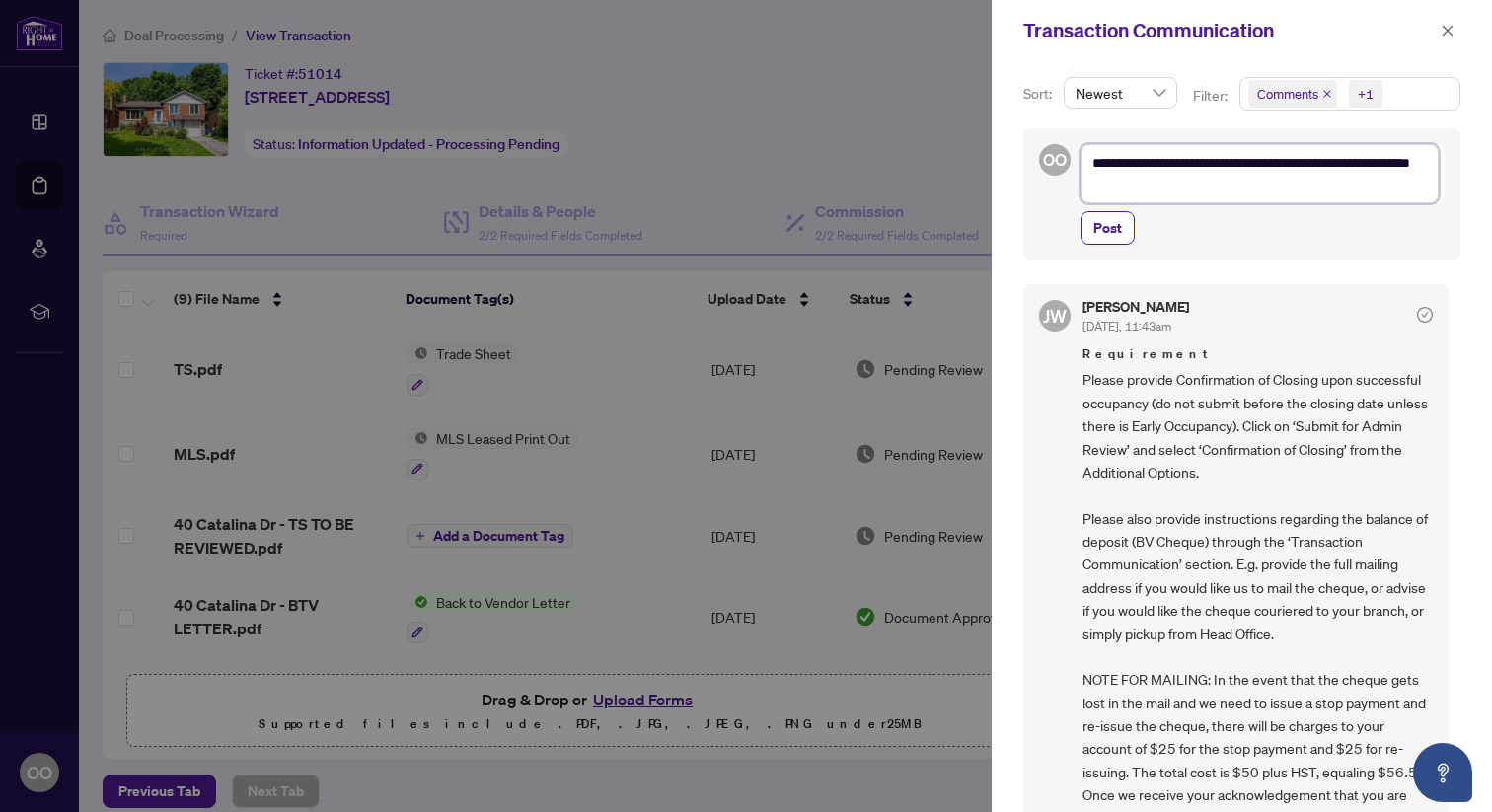
type textarea "**********"
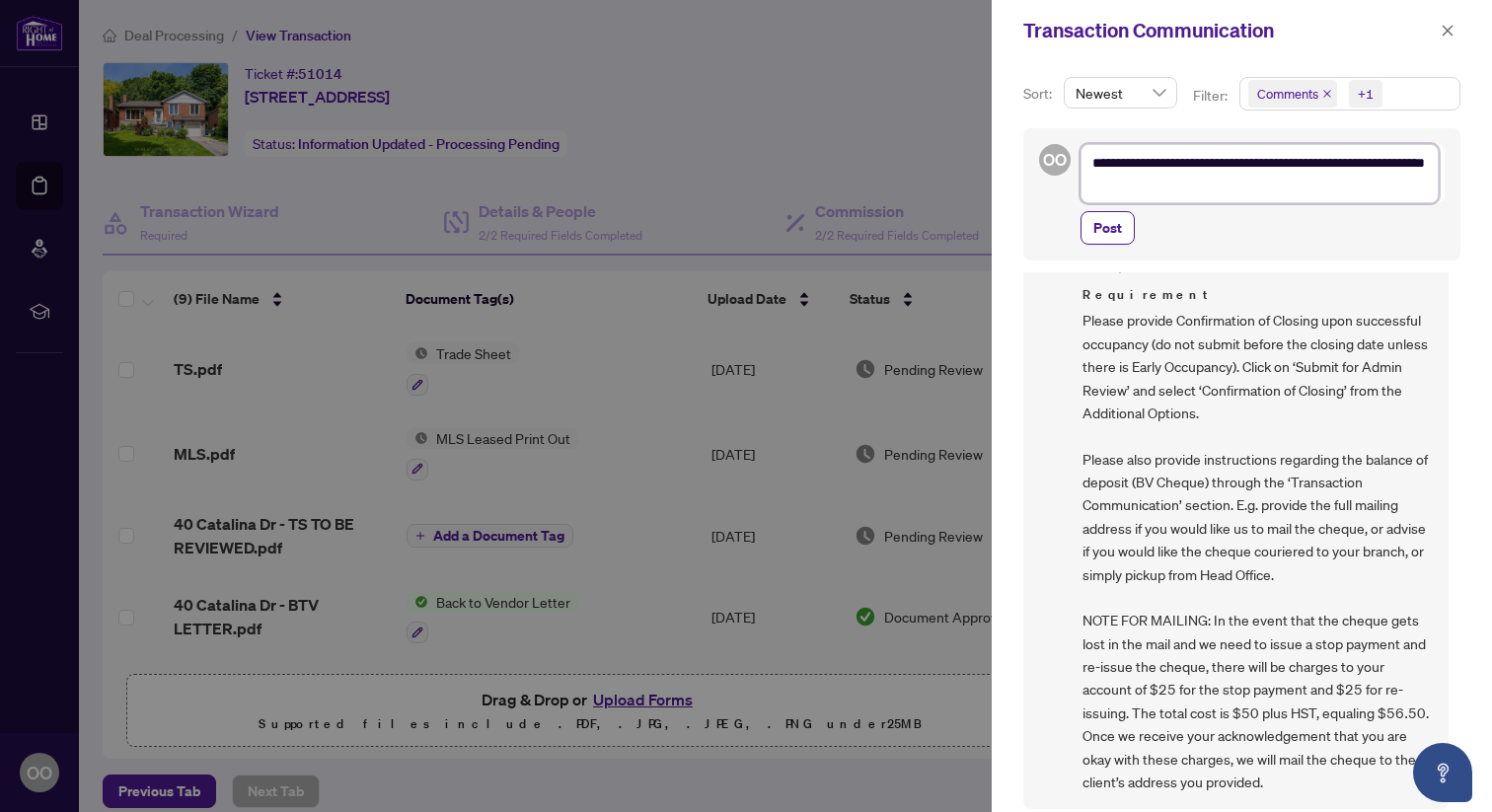
scroll to position [65, 0]
type textarea "**********"
click at [1107, 231] on span "Post" at bounding box center [1108, 228] width 29 height 32
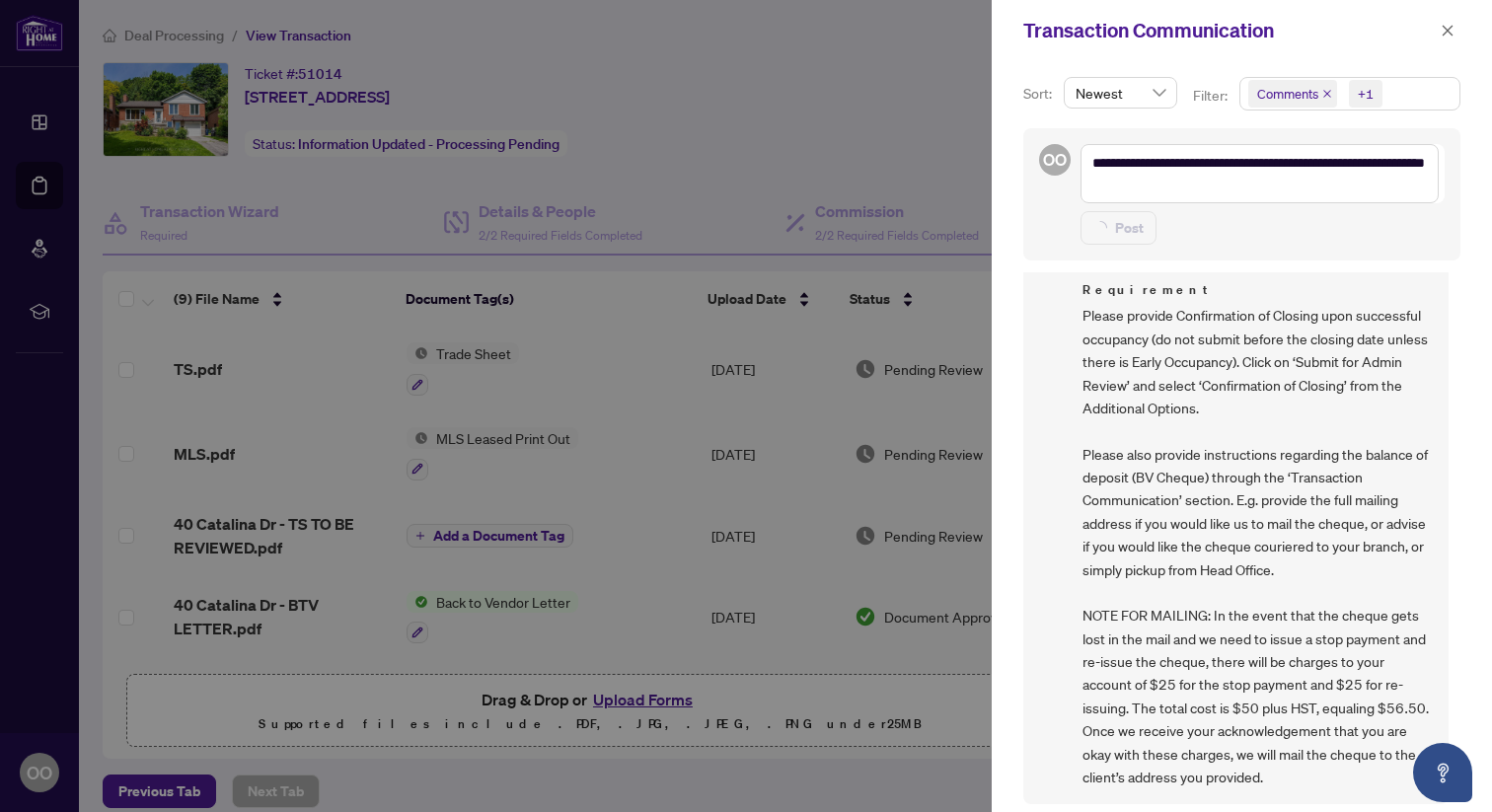
type textarea "**********"
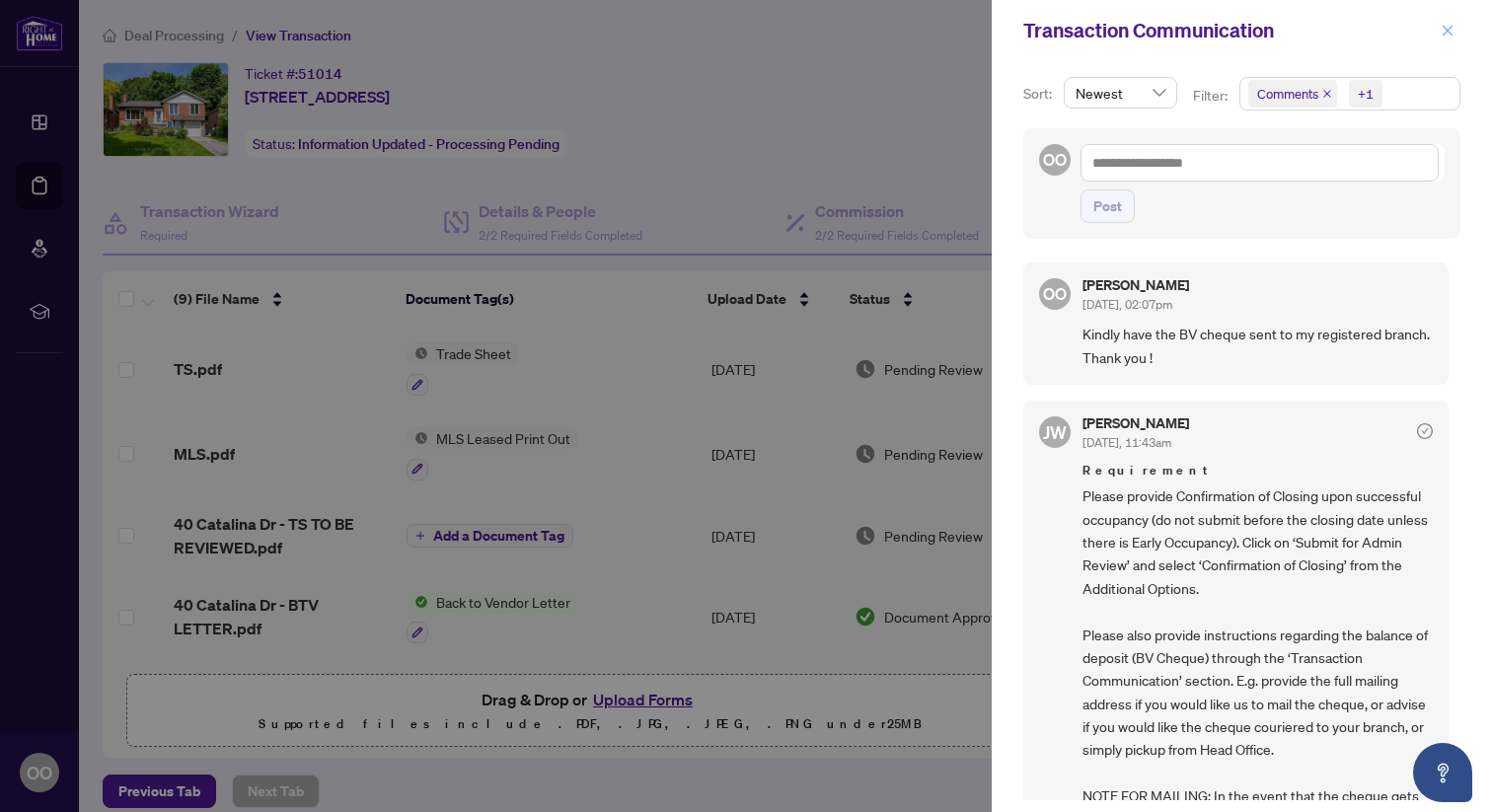
click at [1452, 32] on icon "close" at bounding box center [1447, 31] width 14 height 14
